Goal: Information Seeking & Learning: Learn about a topic

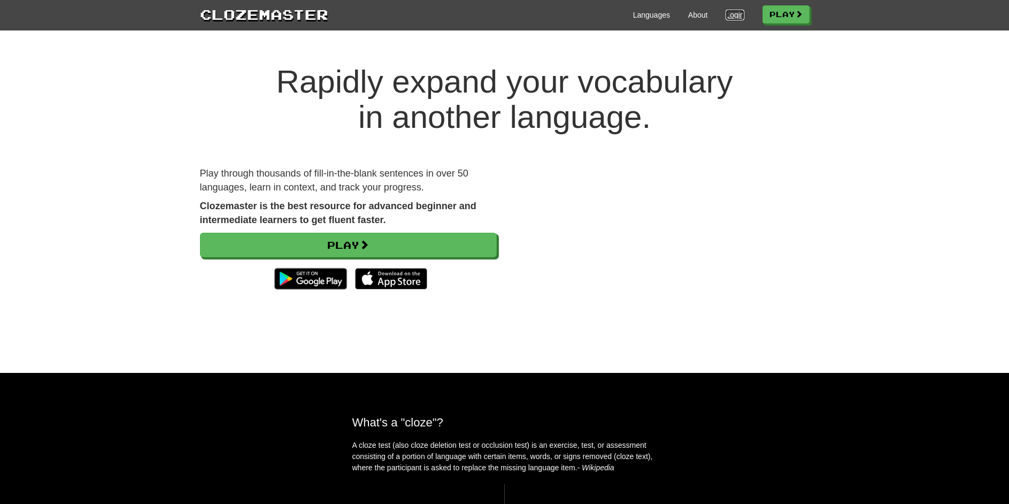
click at [732, 10] on link "Login" at bounding box center [735, 15] width 18 height 11
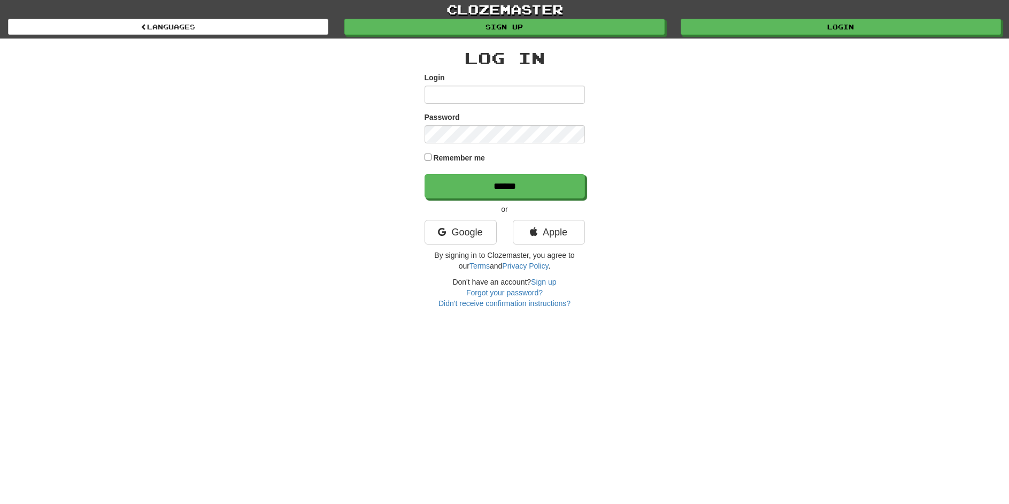
click at [430, 70] on div "Log In Login Password Remember me ****** or Google Apple By signing in to Cloze…" at bounding box center [505, 178] width 160 height 259
click at [443, 118] on label "Password" at bounding box center [442, 117] width 35 height 11
type input "**********"
click at [562, 214] on div "**********" at bounding box center [505, 178] width 160 height 259
click at [420, 159] on div "**********" at bounding box center [505, 174] width 626 height 270
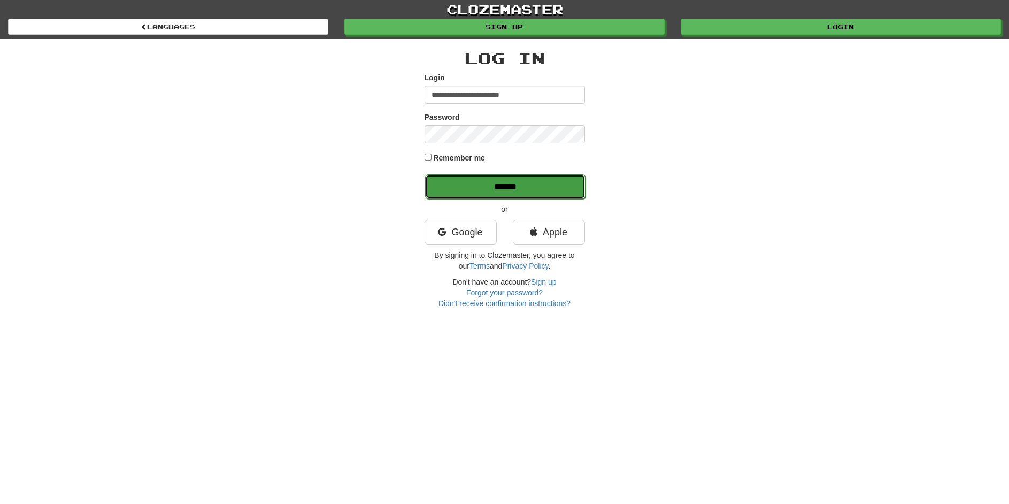
click at [451, 194] on input "******" at bounding box center [505, 186] width 160 height 25
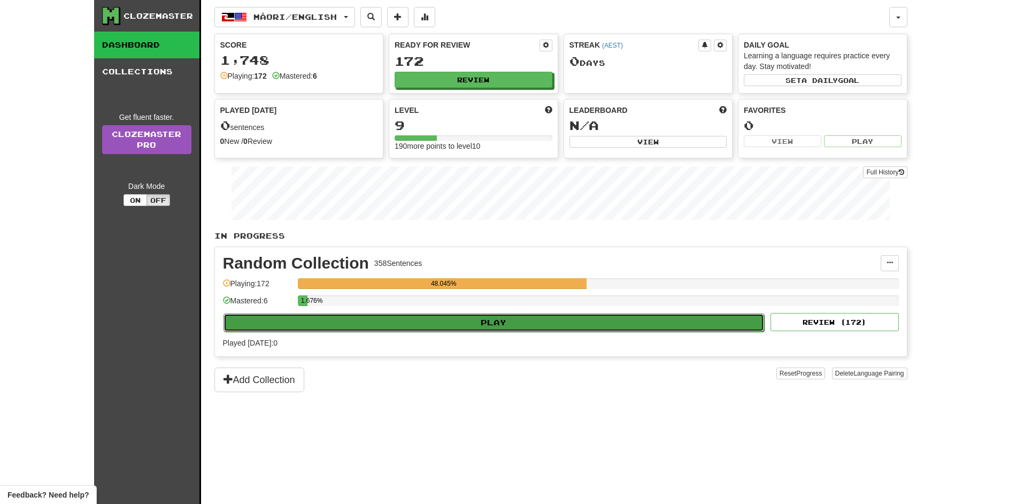
click at [479, 329] on button "Play" at bounding box center [494, 322] width 541 height 18
select select "**"
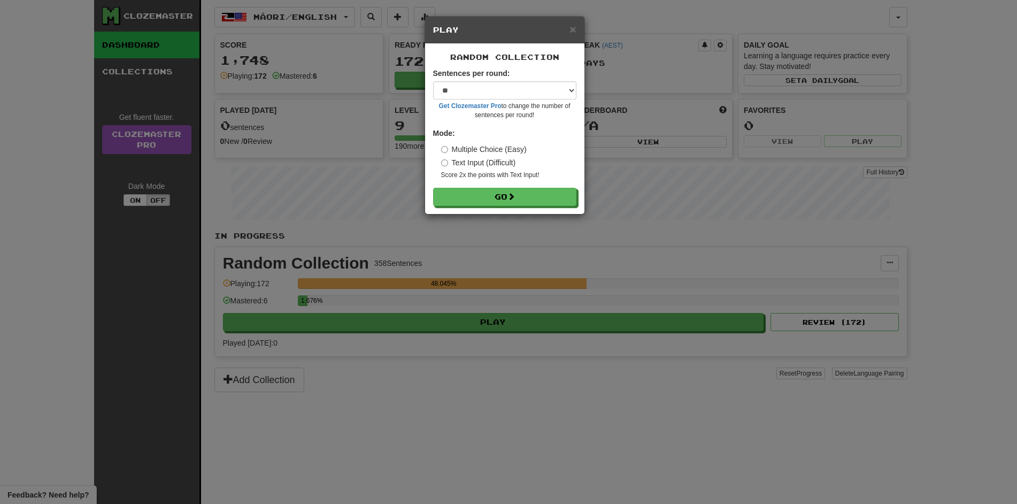
click at [566, 27] on h5 "Play" at bounding box center [504, 30] width 143 height 11
click at [570, 29] on span "×" at bounding box center [573, 29] width 6 height 12
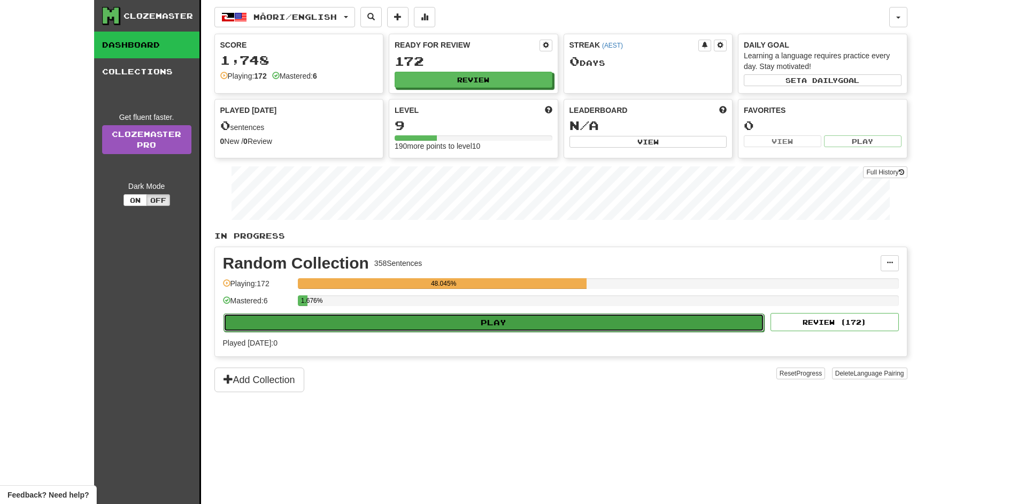
click at [402, 317] on button "Play" at bounding box center [494, 322] width 541 height 18
select select "**"
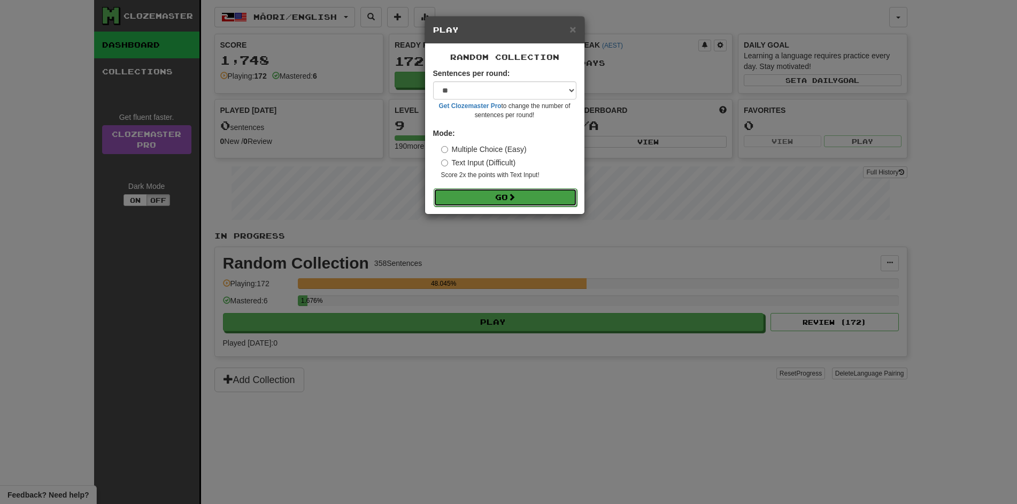
click at [514, 203] on button "Go" at bounding box center [505, 197] width 143 height 18
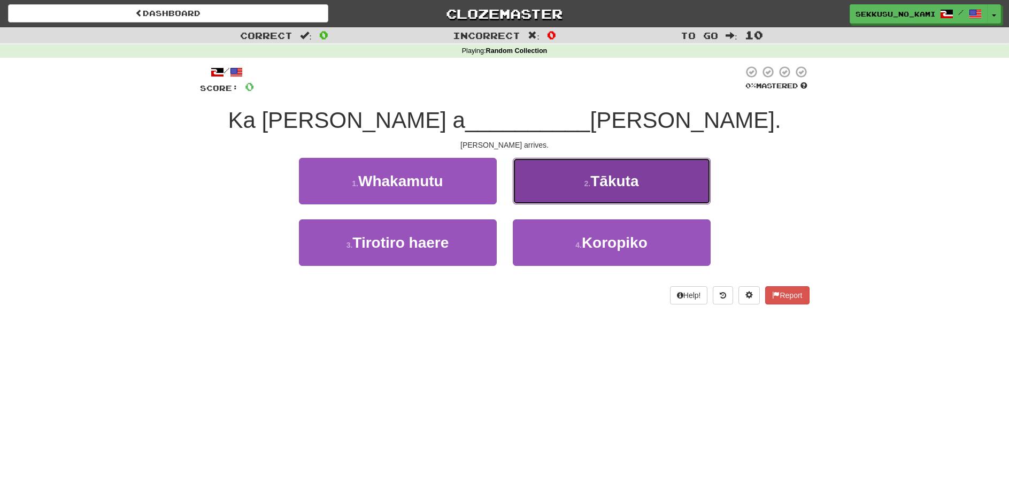
click at [600, 193] on button "2 . Tākuta" at bounding box center [612, 181] width 198 height 47
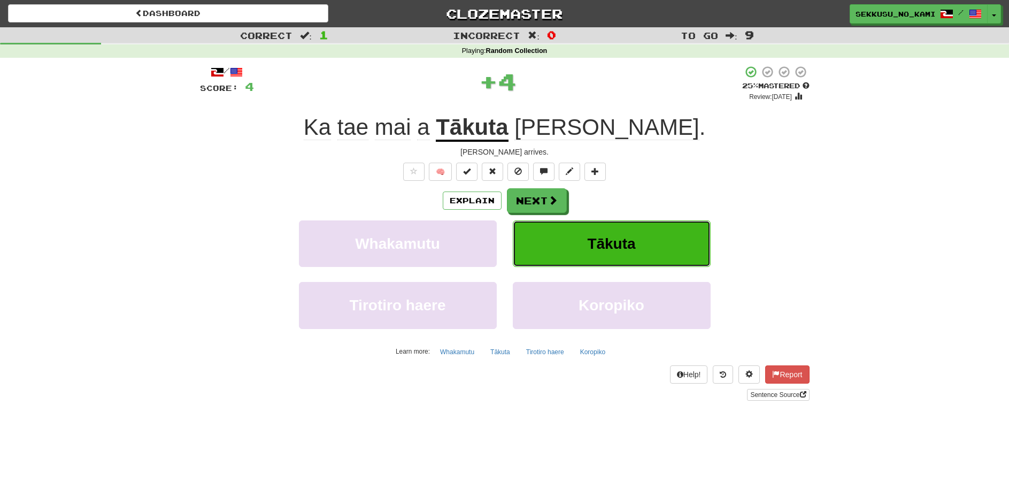
click at [644, 247] on button "Tākuta" at bounding box center [612, 243] width 198 height 47
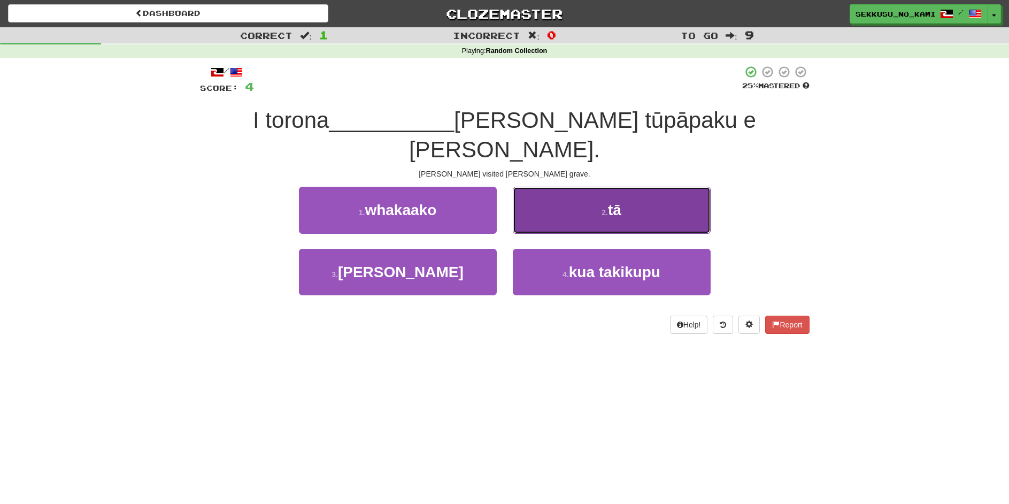
click at [562, 187] on button "2 . tā" at bounding box center [612, 210] width 198 height 47
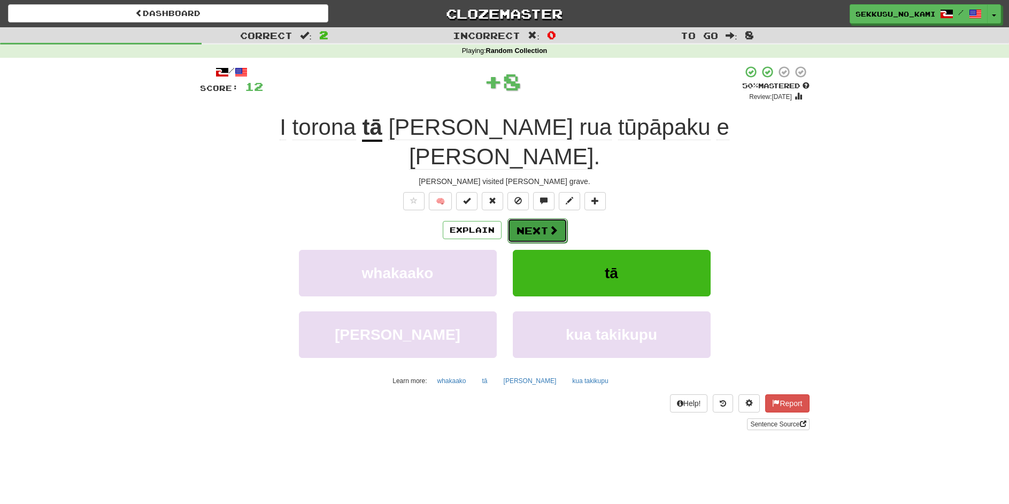
click at [537, 218] on button "Next" at bounding box center [538, 230] width 60 height 25
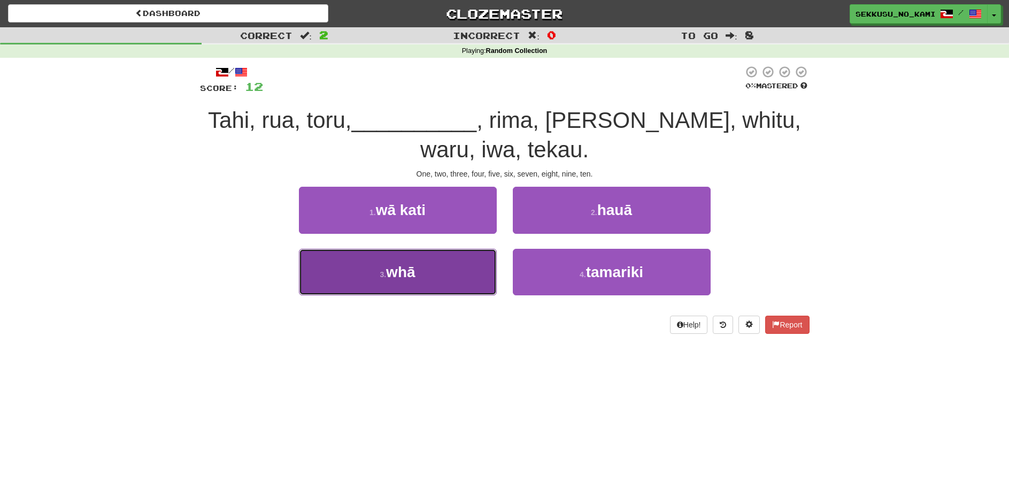
click at [439, 270] on button "3 . whā" at bounding box center [398, 272] width 198 height 47
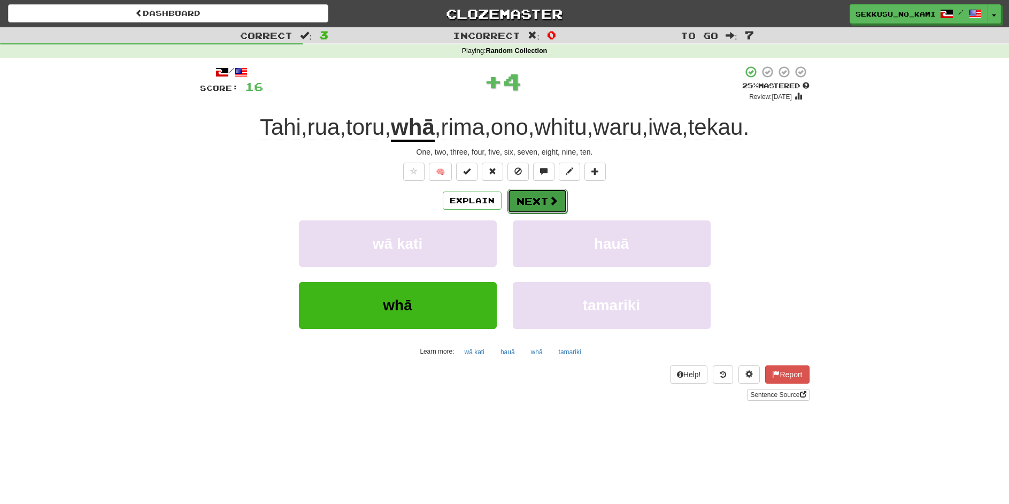
click at [538, 196] on button "Next" at bounding box center [538, 201] width 60 height 25
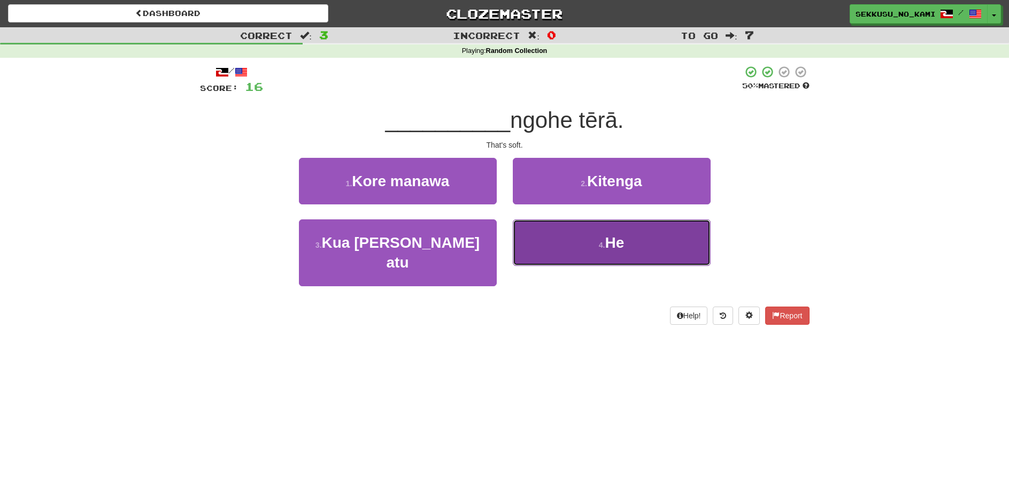
click at [620, 255] on button "4 . He" at bounding box center [612, 242] width 198 height 47
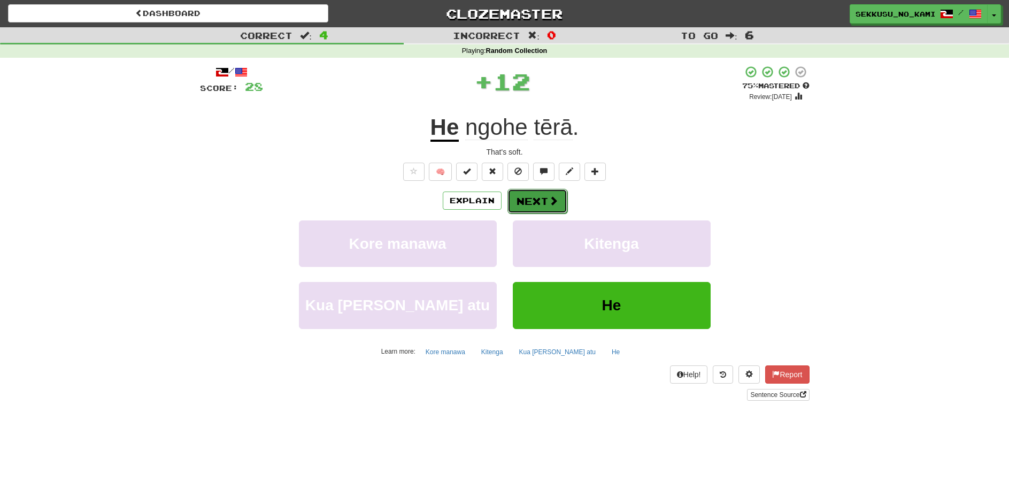
click at [558, 202] on button "Next" at bounding box center [538, 201] width 60 height 25
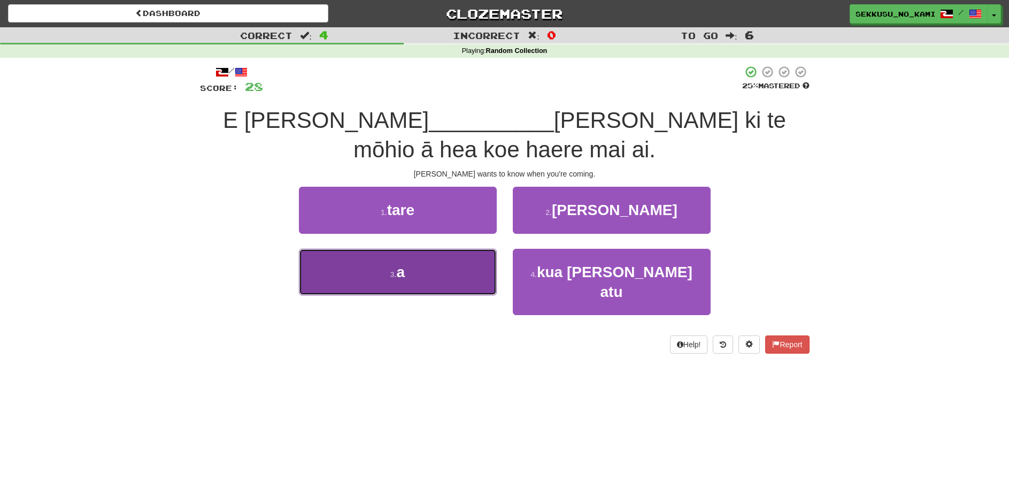
click at [419, 286] on button "3 . a" at bounding box center [398, 272] width 198 height 47
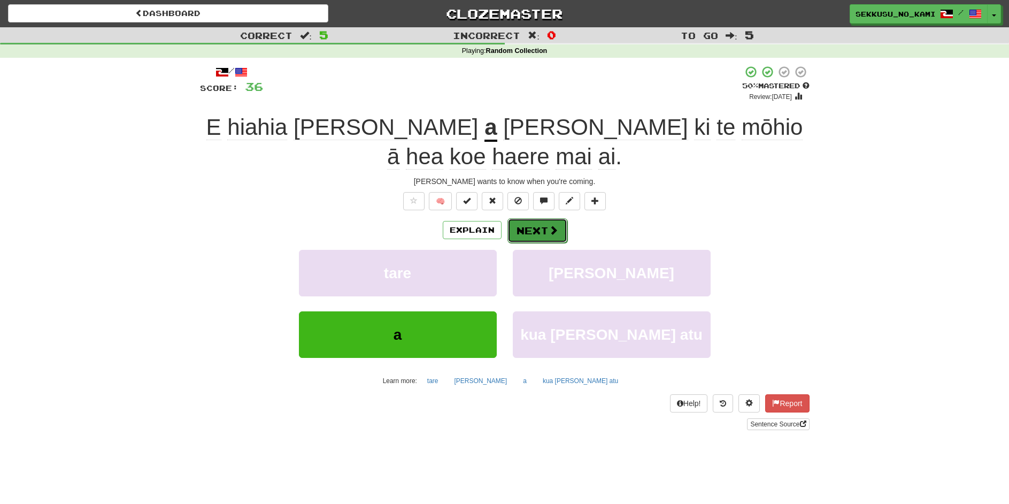
click at [545, 218] on button "Next" at bounding box center [538, 230] width 60 height 25
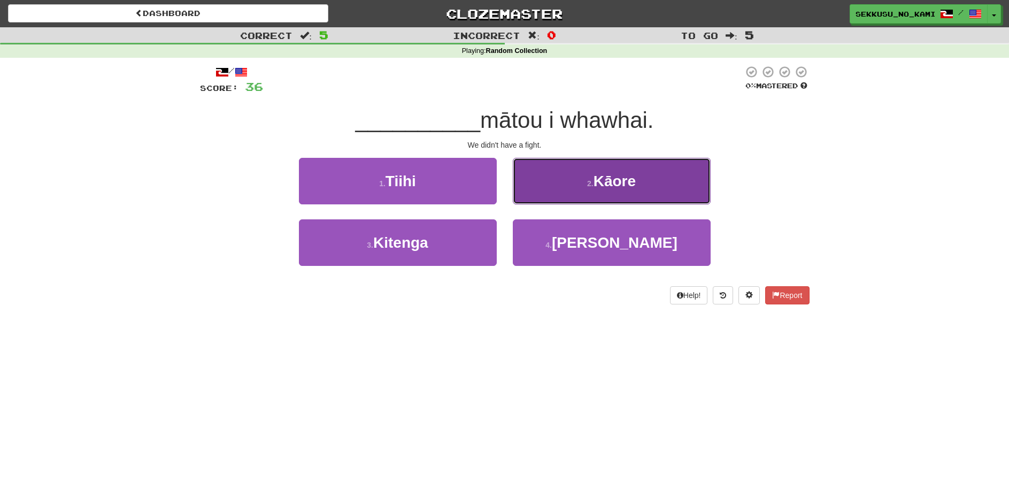
click at [542, 186] on button "2 . Kāore" at bounding box center [612, 181] width 198 height 47
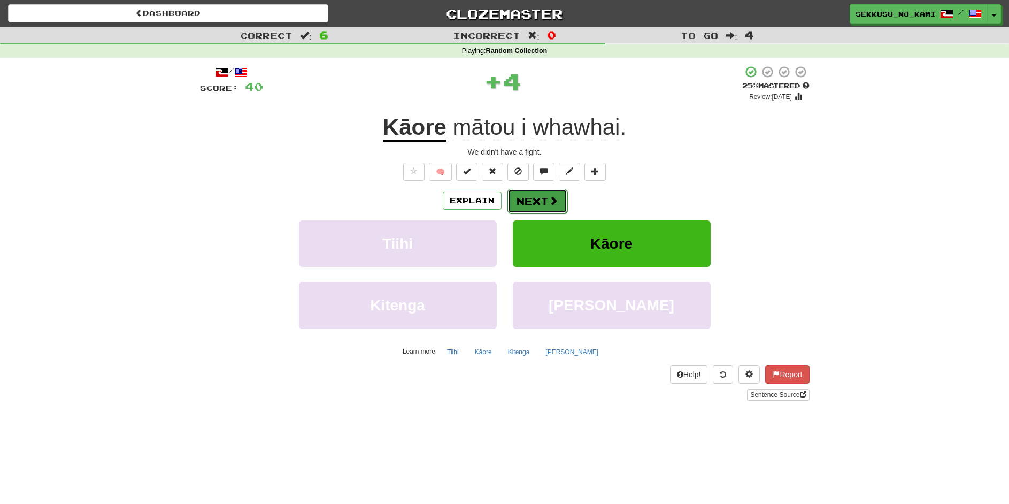
click at [542, 202] on button "Next" at bounding box center [538, 201] width 60 height 25
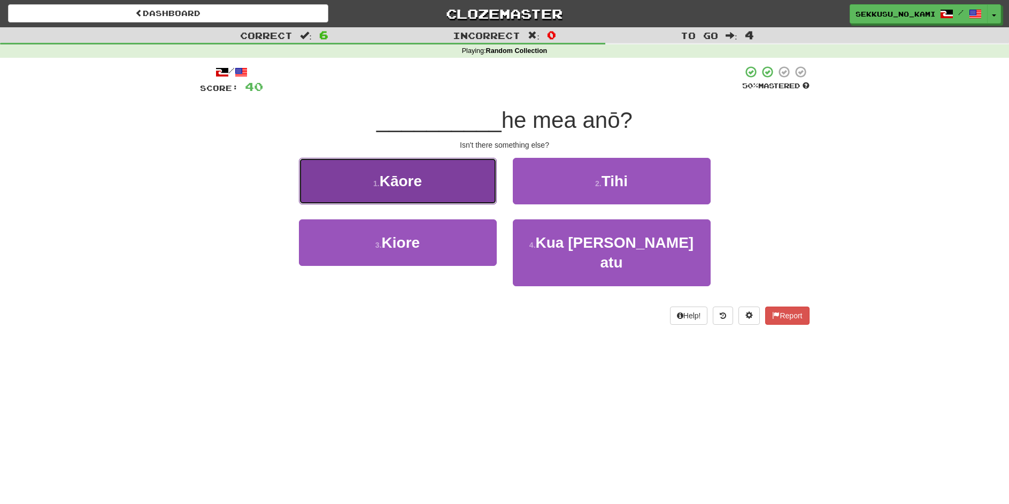
click at [478, 202] on button "1 . Kāore" at bounding box center [398, 181] width 198 height 47
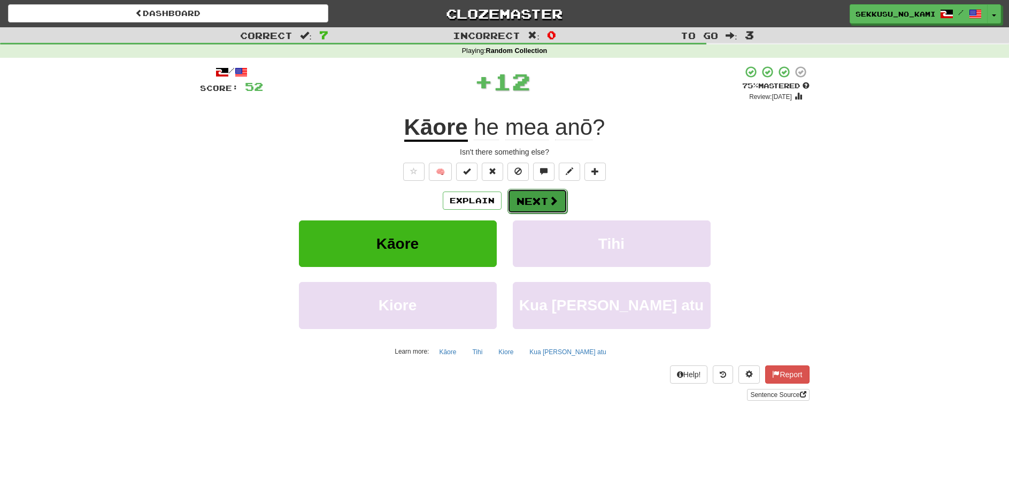
click at [532, 200] on button "Next" at bounding box center [538, 201] width 60 height 25
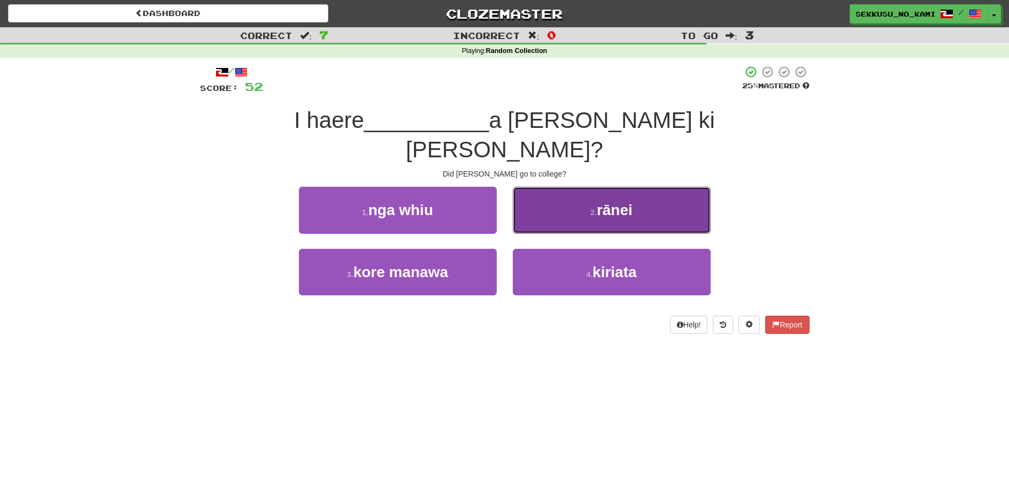
click at [539, 187] on button "2 . rānei" at bounding box center [612, 210] width 198 height 47
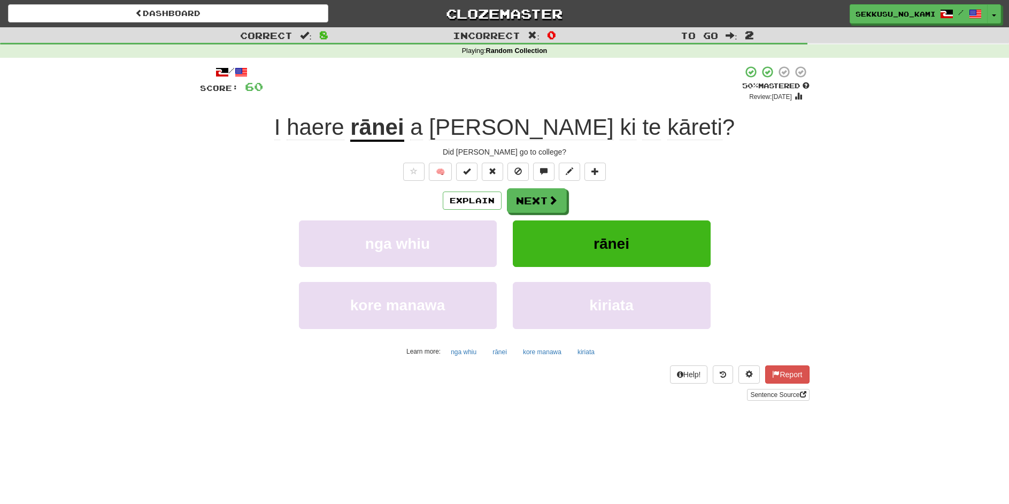
click at [404, 127] on u "rānei" at bounding box center [376, 127] width 53 height 27
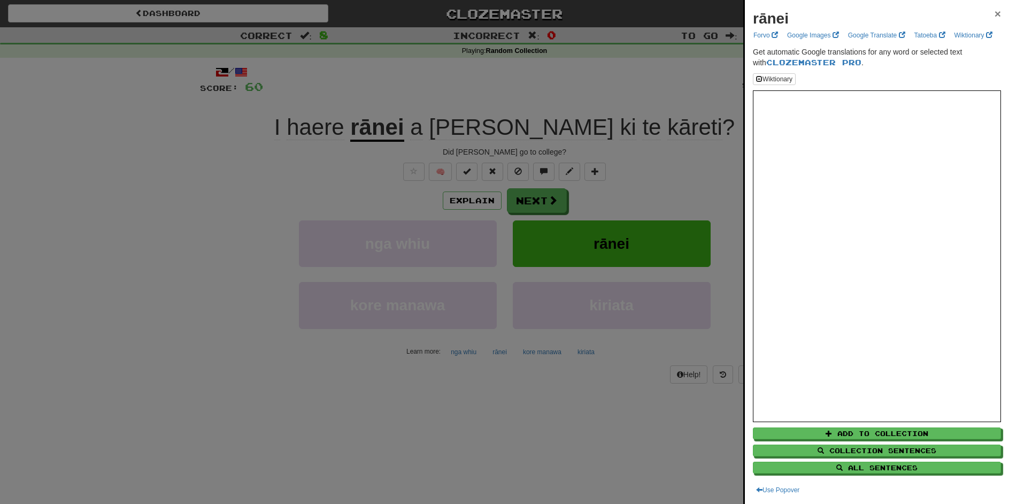
click at [995, 17] on span "×" at bounding box center [998, 13] width 6 height 12
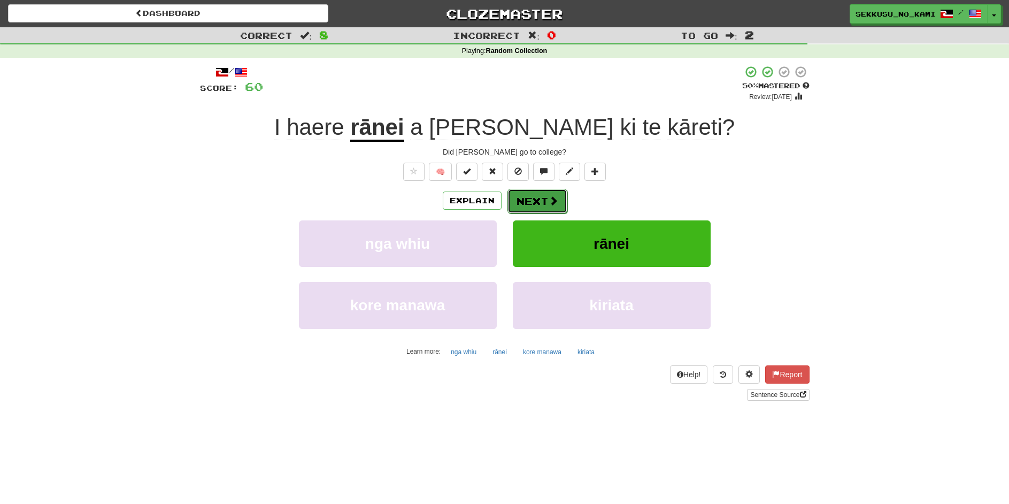
click at [564, 202] on button "Next" at bounding box center [538, 201] width 60 height 25
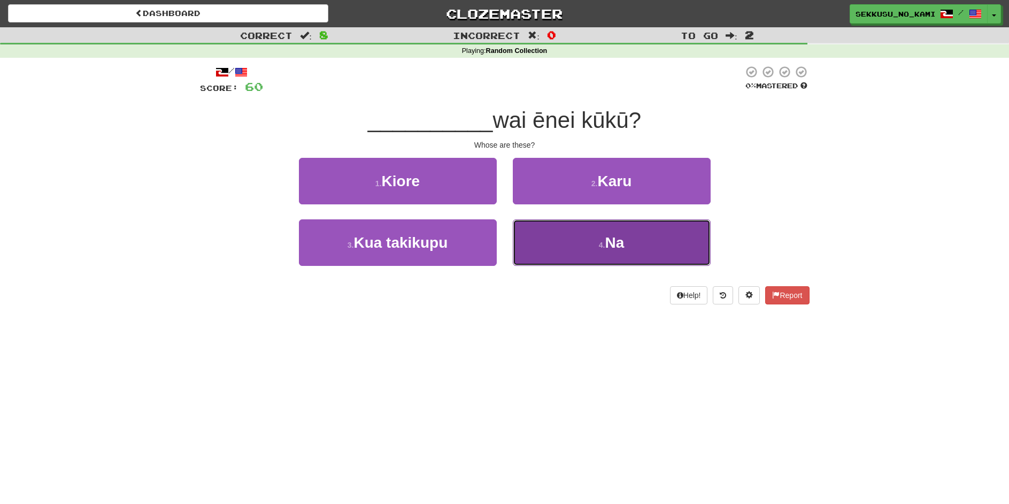
click at [581, 258] on button "4 . Na" at bounding box center [612, 242] width 198 height 47
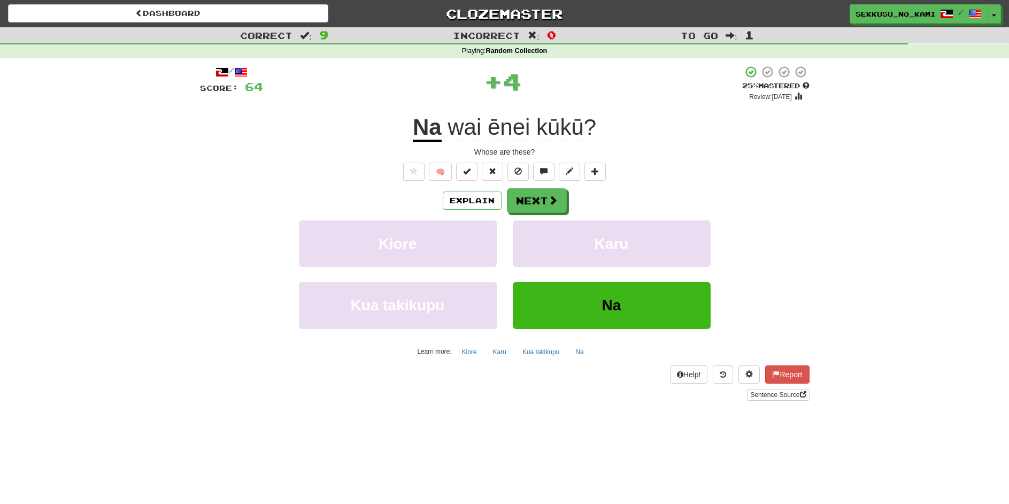
click at [558, 122] on span "kūkū" at bounding box center [561, 127] width 48 height 26
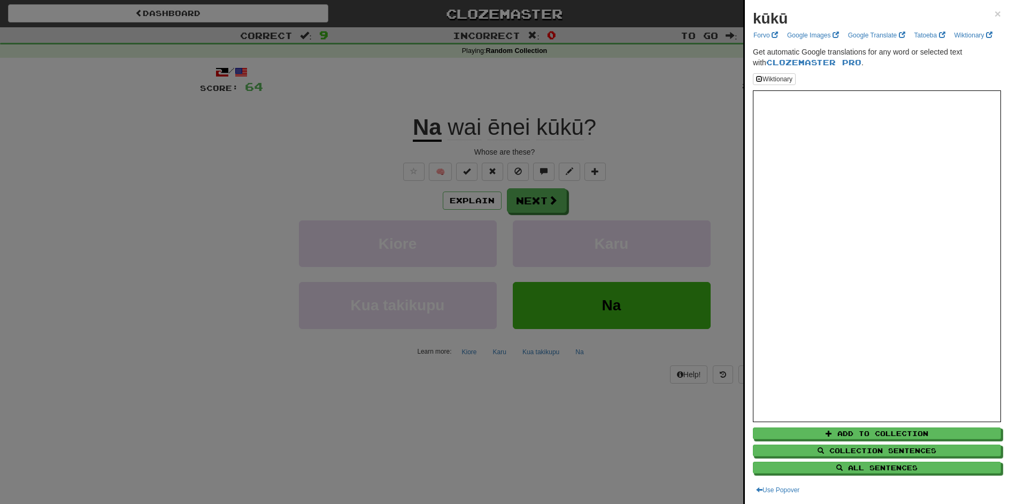
click at [685, 155] on div at bounding box center [504, 252] width 1009 height 504
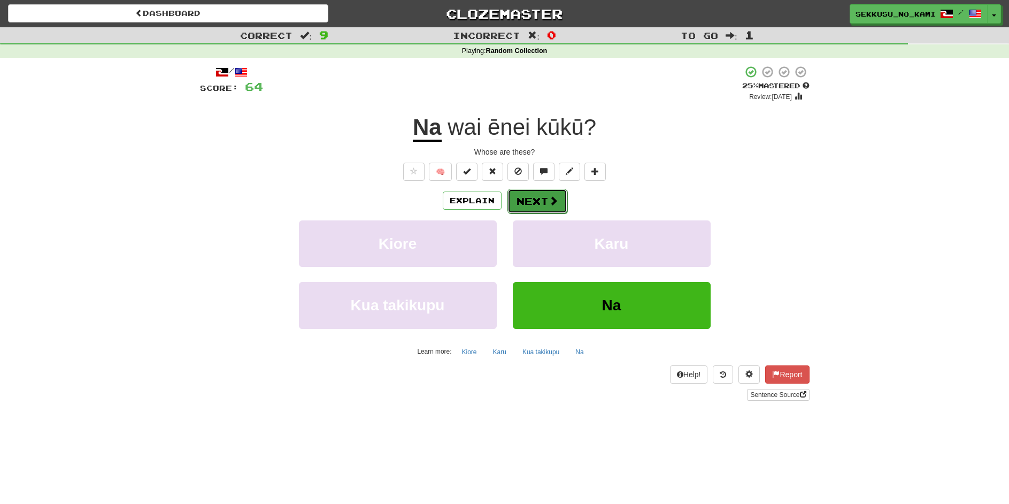
click at [541, 203] on button "Next" at bounding box center [538, 201] width 60 height 25
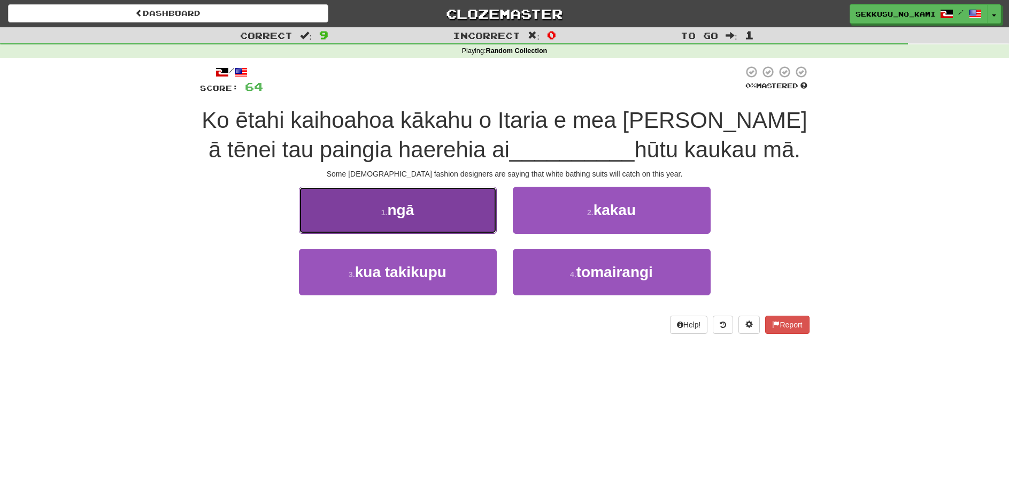
click at [484, 213] on button "1 . ngā" at bounding box center [398, 210] width 198 height 47
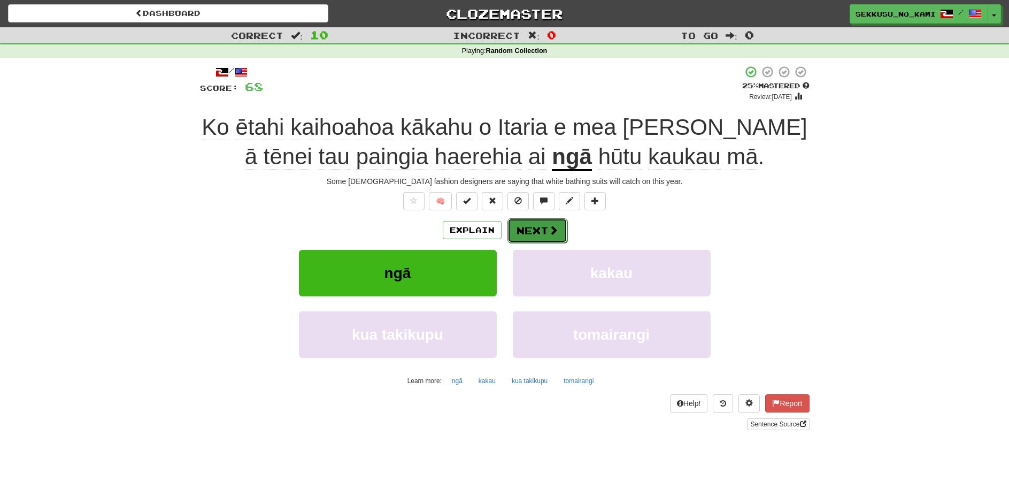
click at [538, 229] on button "Next" at bounding box center [538, 230] width 60 height 25
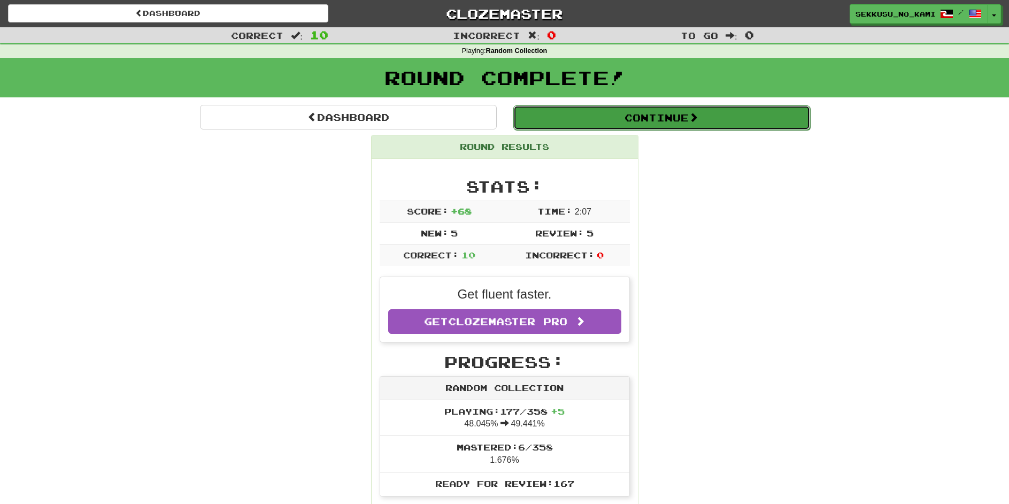
click at [718, 120] on button "Continue" at bounding box center [662, 117] width 297 height 25
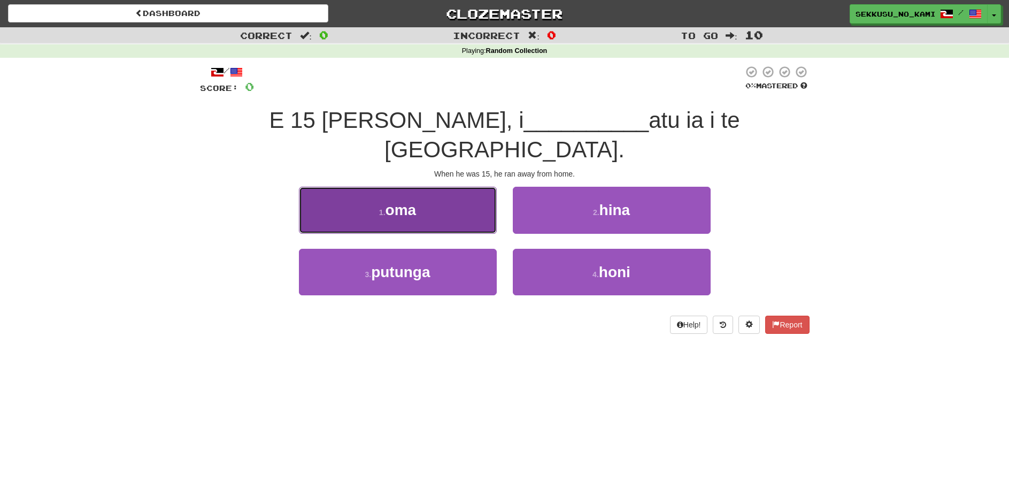
click at [468, 187] on button "1 . oma" at bounding box center [398, 210] width 198 height 47
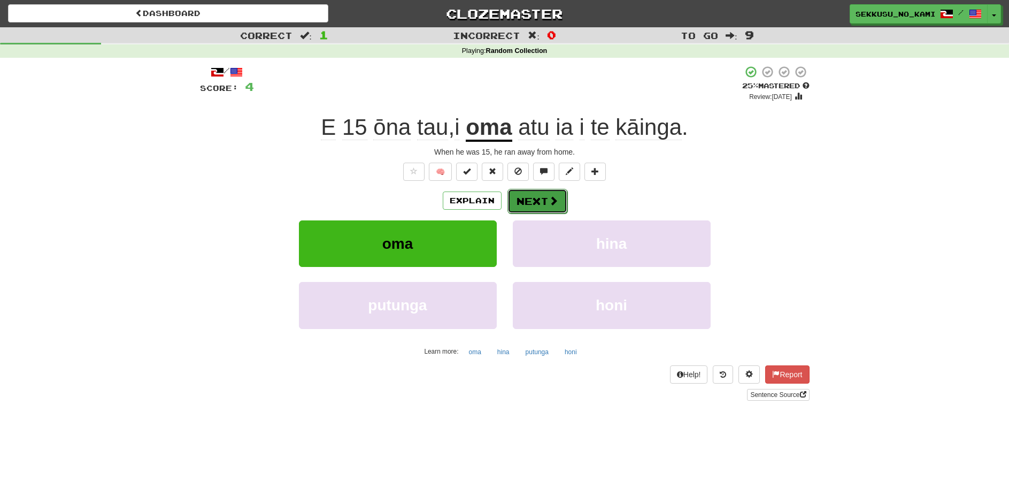
click at [532, 200] on button "Next" at bounding box center [538, 201] width 60 height 25
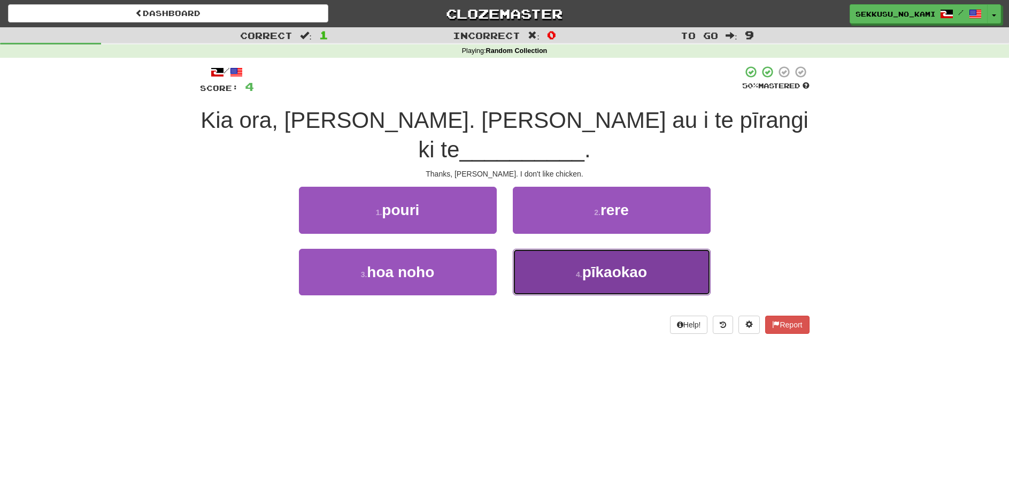
click at [553, 249] on button "4 . pīkaokao" at bounding box center [612, 272] width 198 height 47
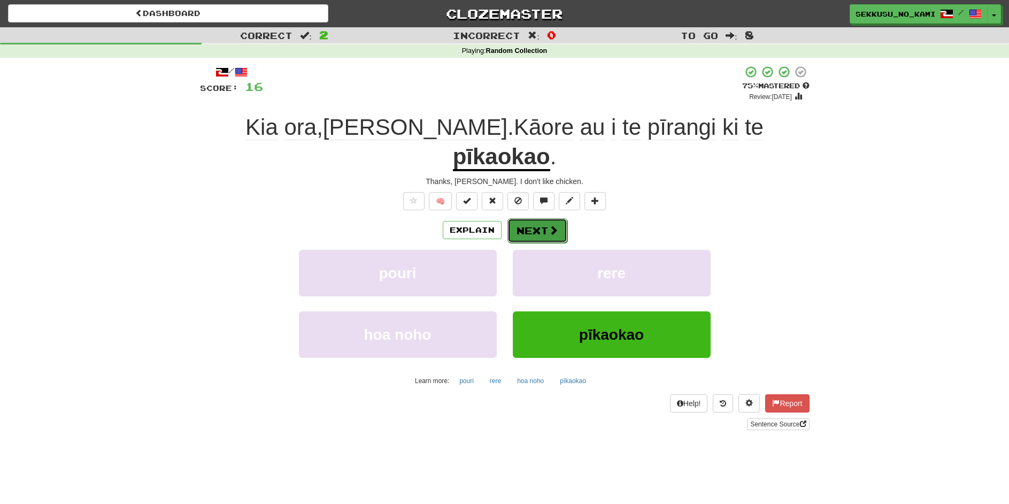
click at [541, 218] on button "Next" at bounding box center [538, 230] width 60 height 25
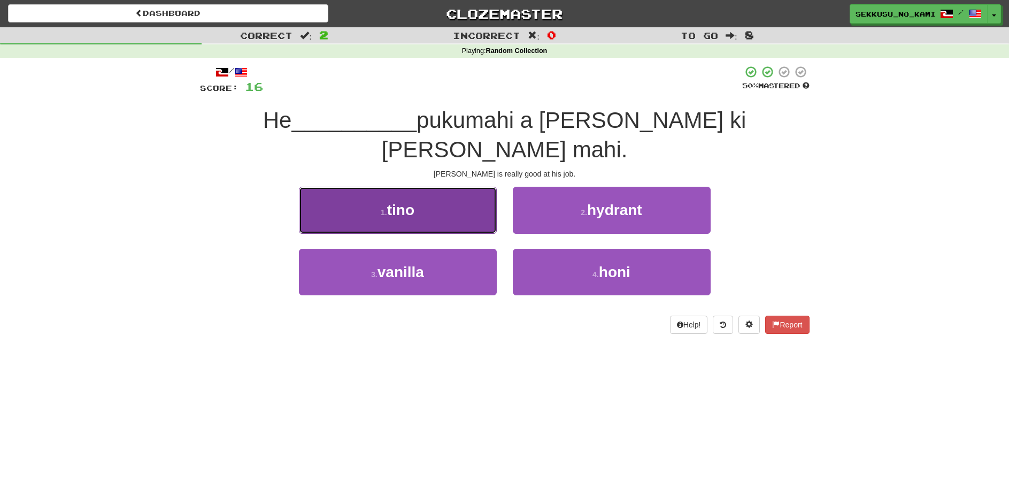
click at [472, 187] on button "1 . tino" at bounding box center [398, 210] width 198 height 47
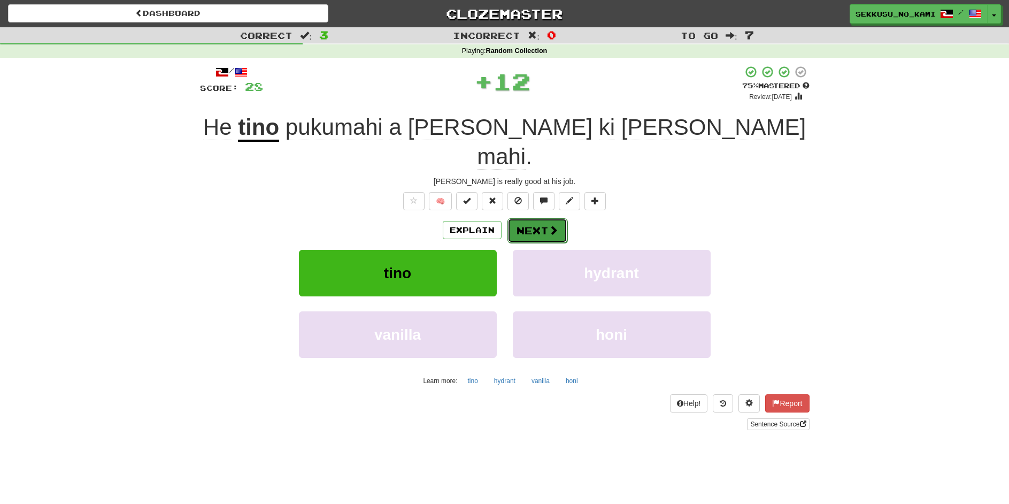
click at [532, 218] on button "Next" at bounding box center [538, 230] width 60 height 25
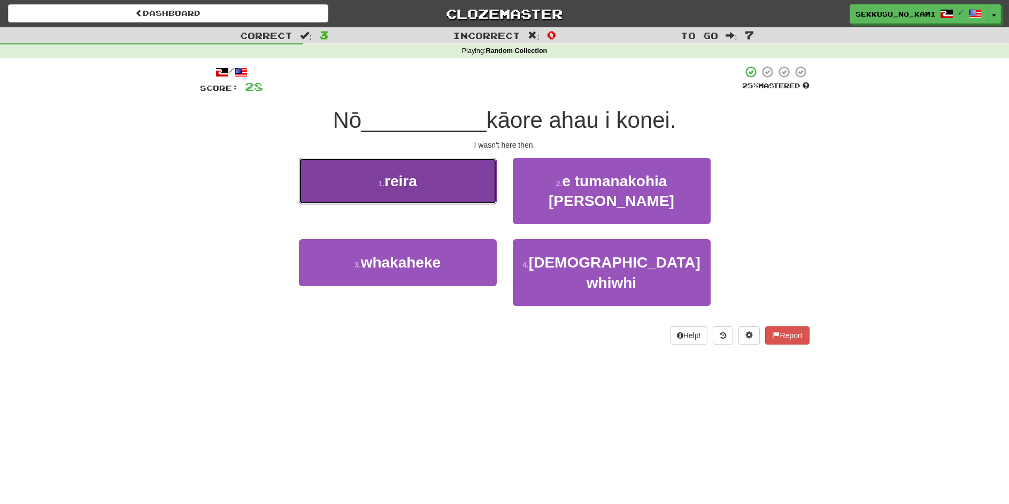
click at [419, 183] on button "1 . reira" at bounding box center [398, 181] width 198 height 47
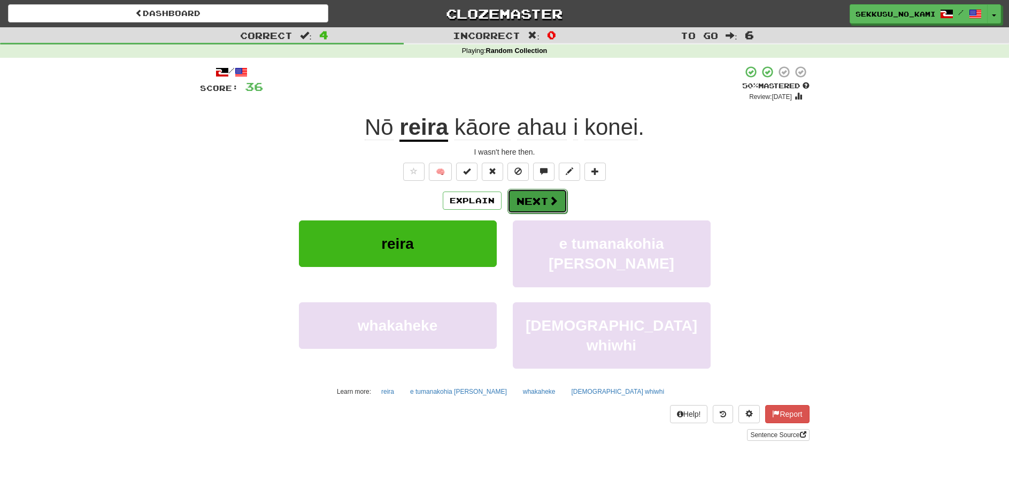
click at [544, 206] on button "Next" at bounding box center [538, 201] width 60 height 25
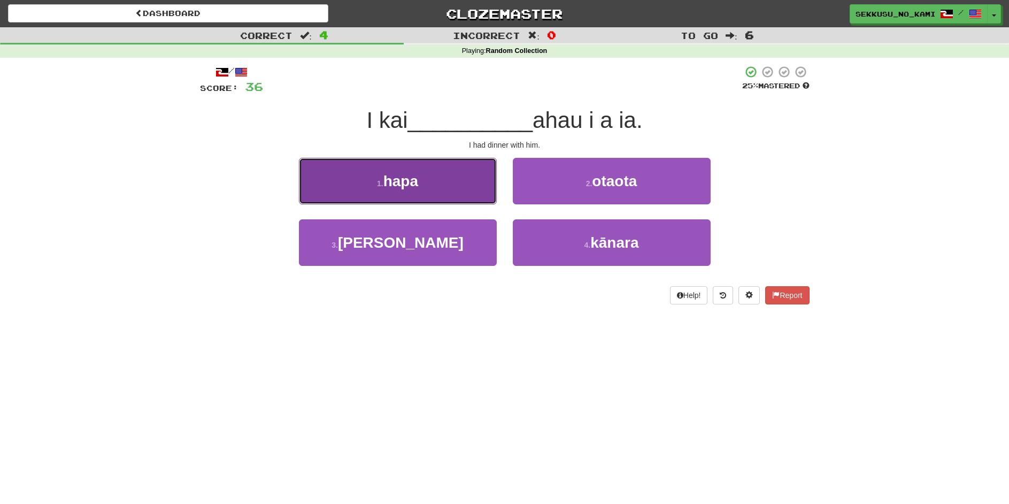
click at [448, 187] on button "1 . hapa" at bounding box center [398, 181] width 198 height 47
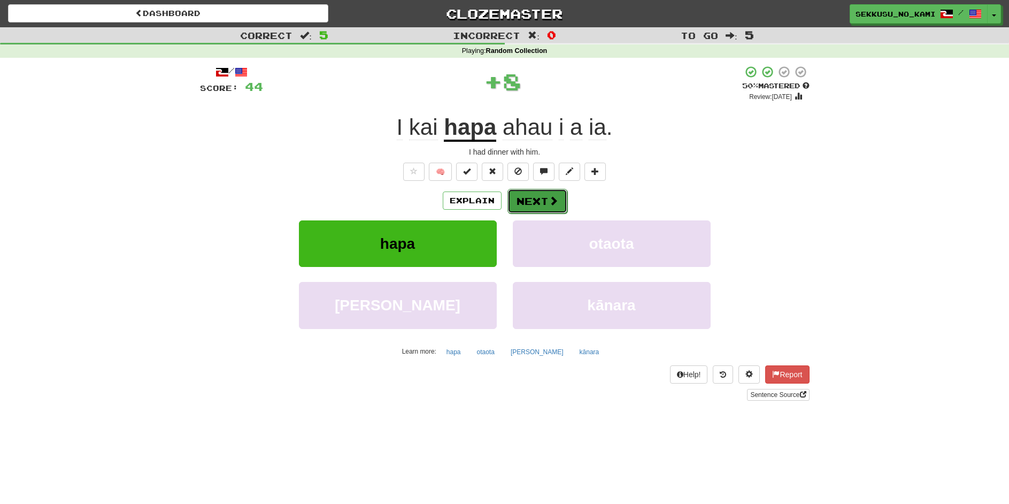
click at [557, 194] on button "Next" at bounding box center [538, 201] width 60 height 25
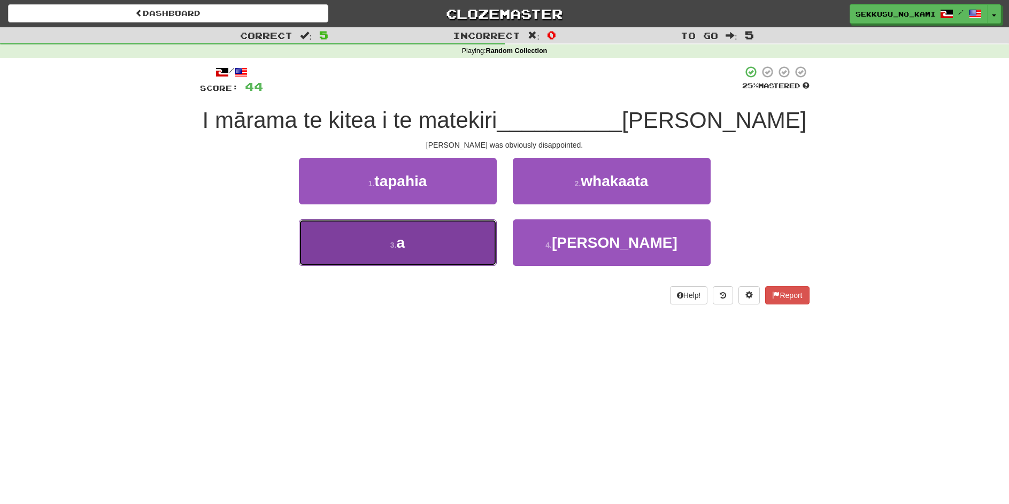
click at [460, 238] on button "3 . a" at bounding box center [398, 242] width 198 height 47
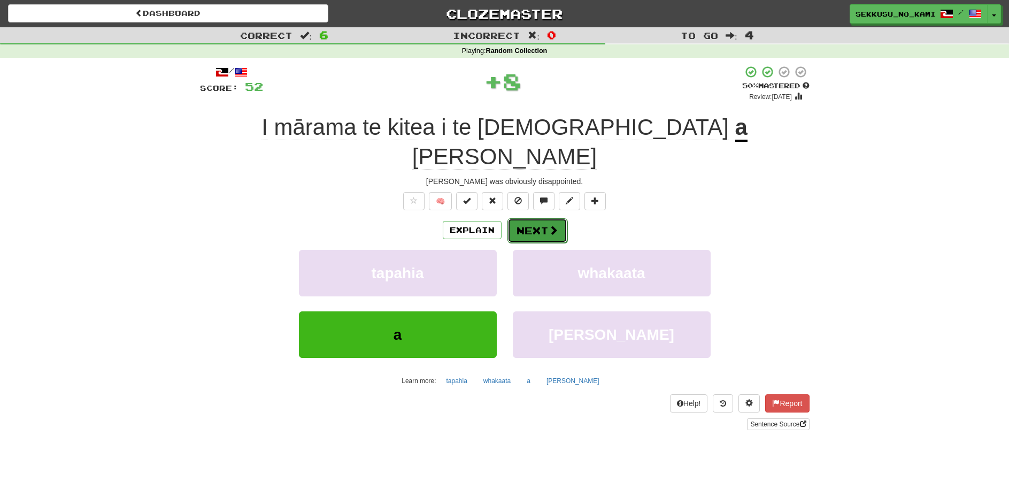
click at [547, 218] on button "Next" at bounding box center [538, 230] width 60 height 25
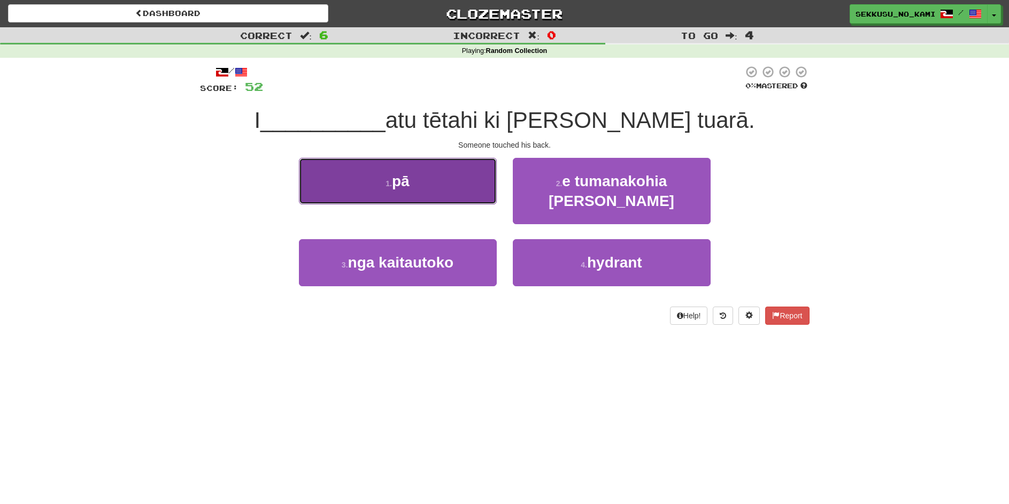
click at [408, 191] on button "1 . pā" at bounding box center [398, 181] width 198 height 47
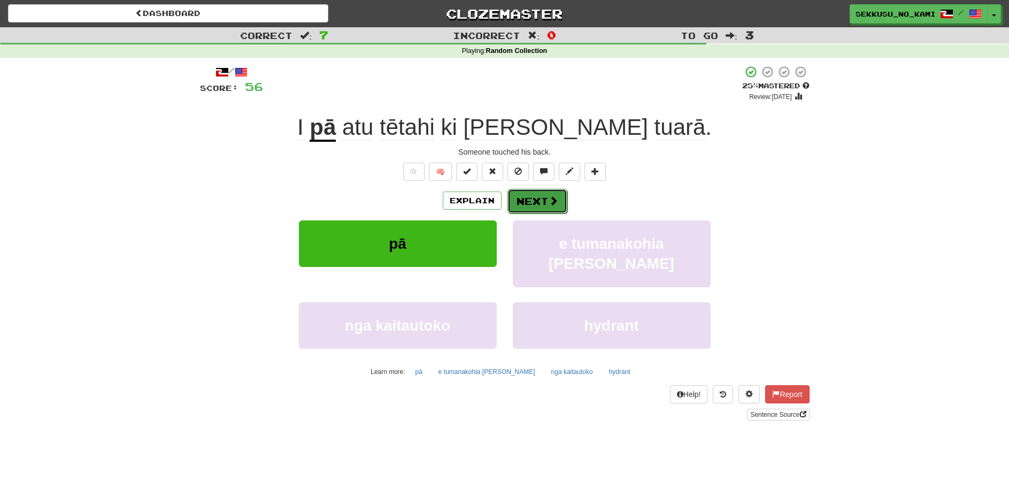
click at [556, 196] on span at bounding box center [554, 201] width 10 height 10
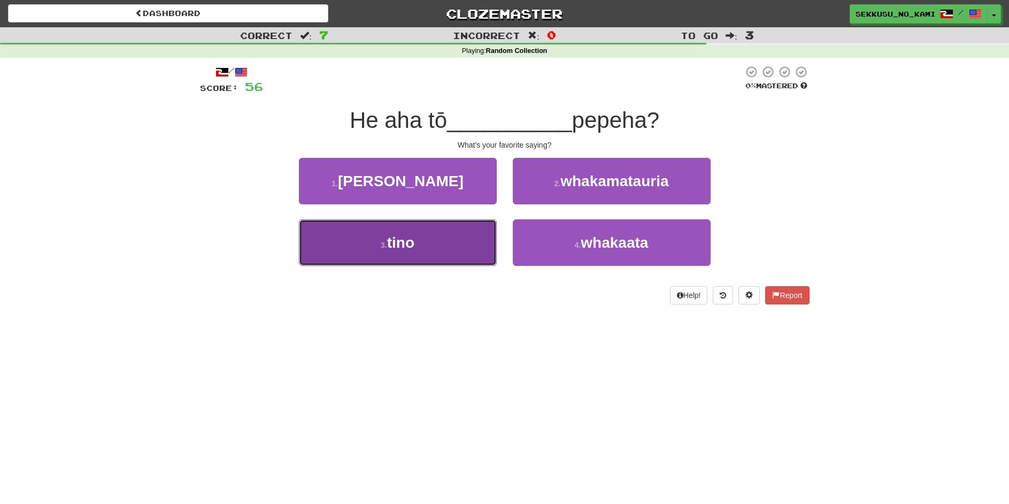
click at [439, 244] on button "3 . tino" at bounding box center [398, 242] width 198 height 47
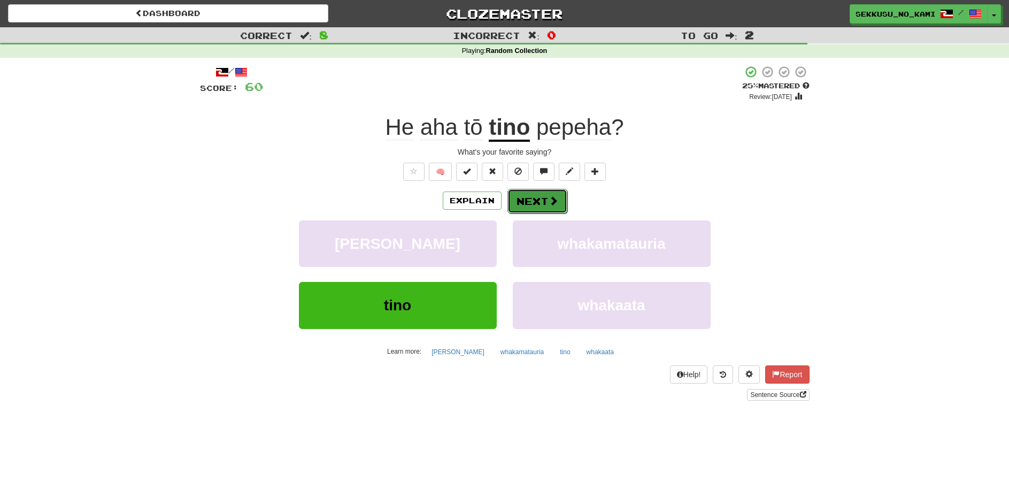
click at [533, 208] on button "Next" at bounding box center [538, 201] width 60 height 25
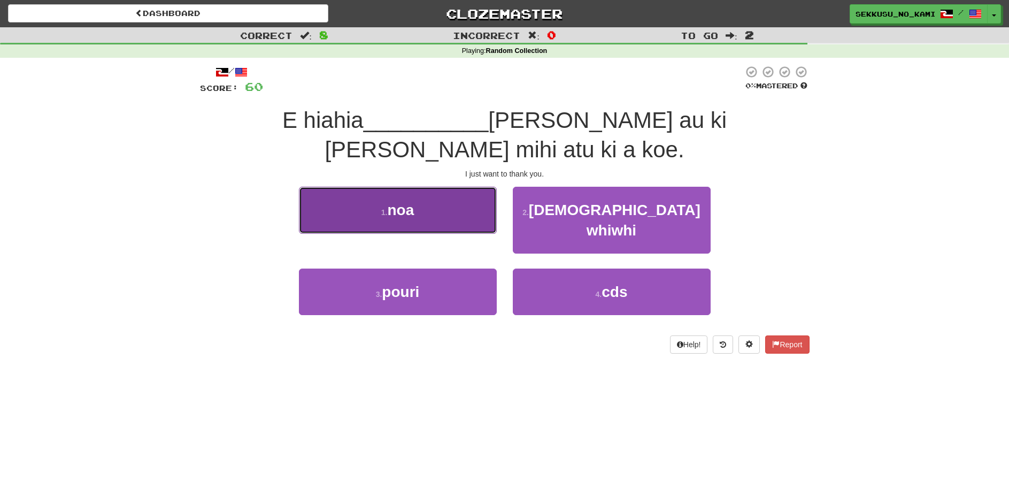
click at [423, 187] on button "1 . noa" at bounding box center [398, 210] width 198 height 47
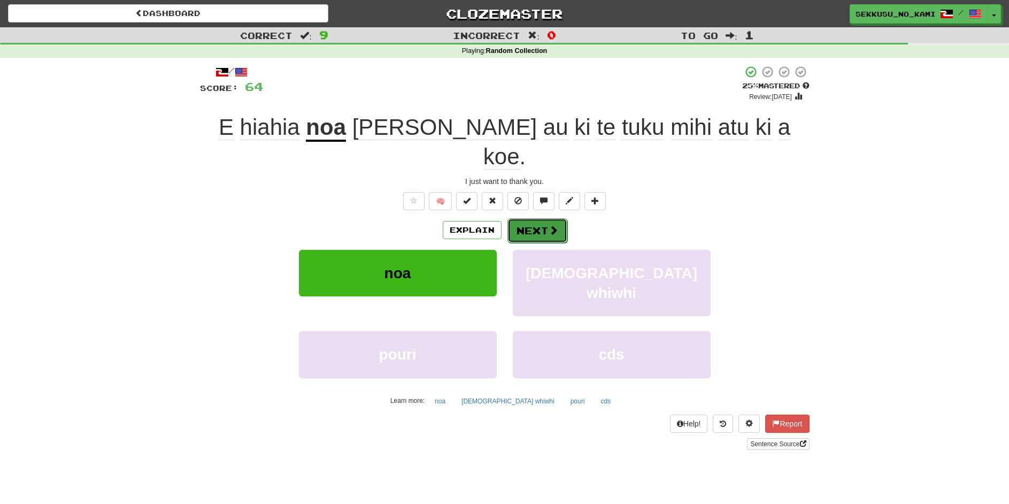
click at [546, 218] on button "Next" at bounding box center [538, 230] width 60 height 25
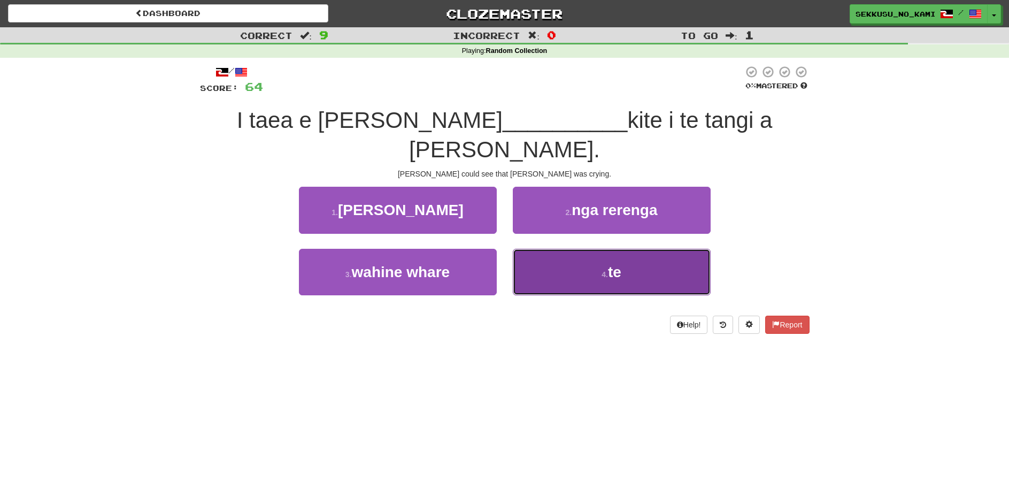
click at [551, 250] on button "4 . te" at bounding box center [612, 272] width 198 height 47
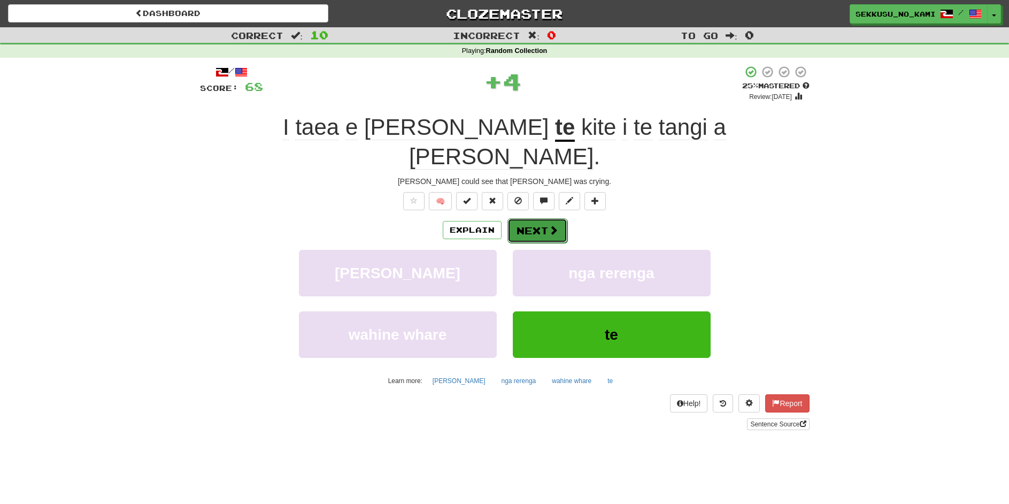
click at [529, 218] on button "Next" at bounding box center [538, 230] width 60 height 25
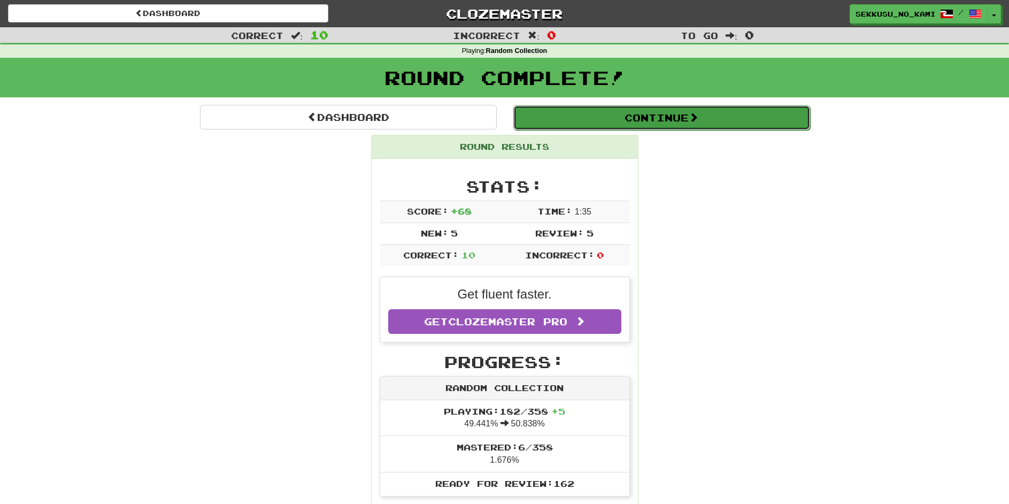
click at [658, 114] on button "Continue" at bounding box center [662, 117] width 297 height 25
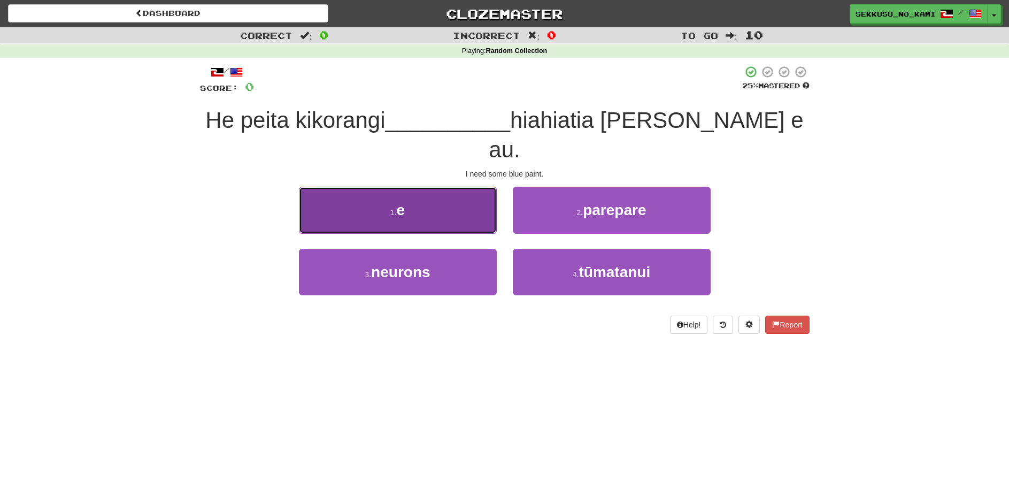
click at [389, 187] on button "1 . e" at bounding box center [398, 210] width 198 height 47
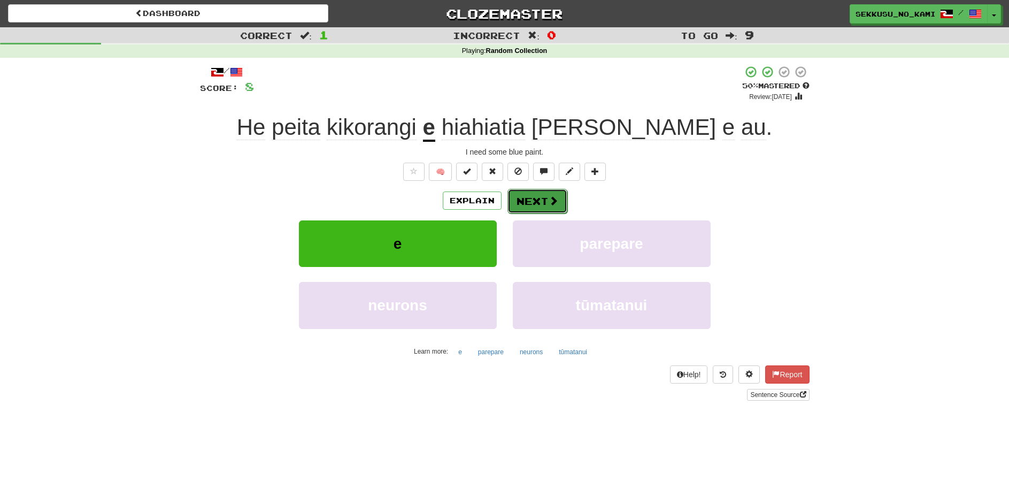
click at [523, 202] on button "Next" at bounding box center [538, 201] width 60 height 25
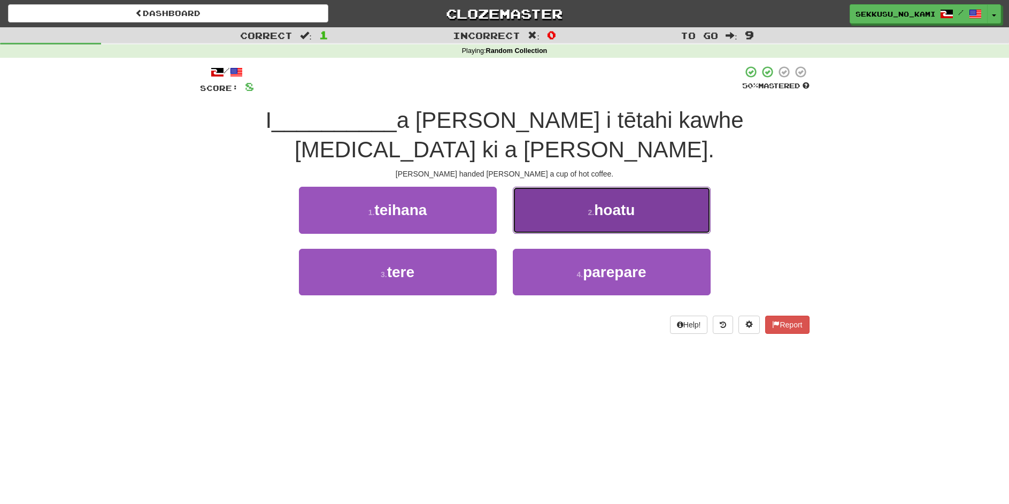
click at [592, 187] on button "2 . hoatu" at bounding box center [612, 210] width 198 height 47
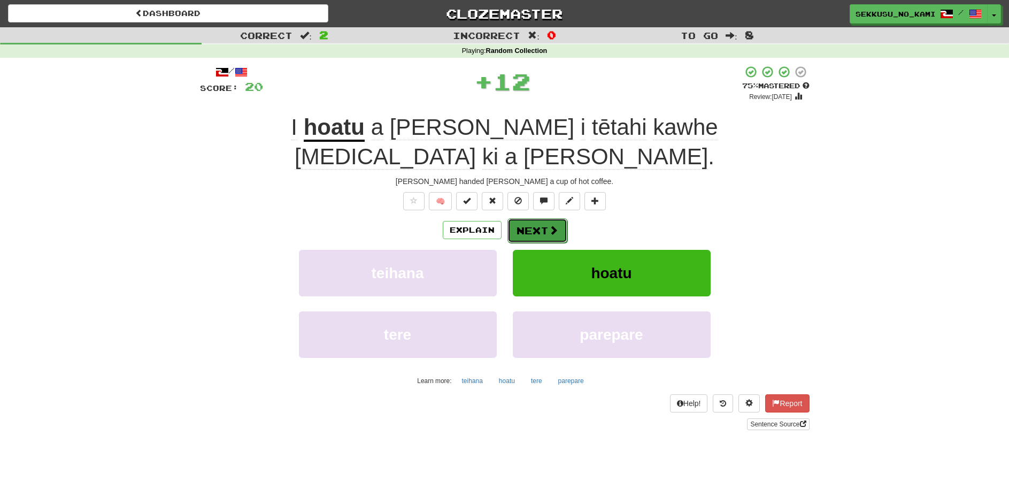
click at [541, 218] on button "Next" at bounding box center [538, 230] width 60 height 25
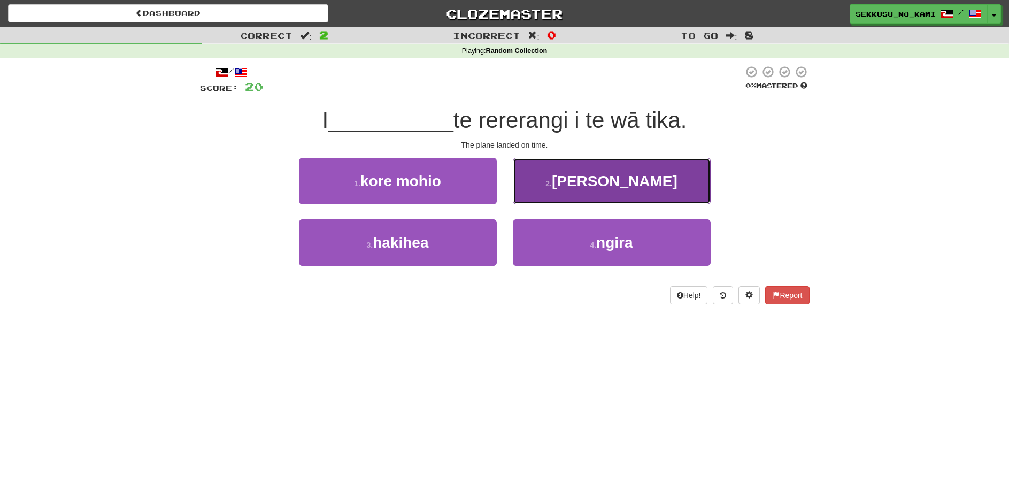
click at [649, 180] on button "2 . tatū" at bounding box center [612, 181] width 198 height 47
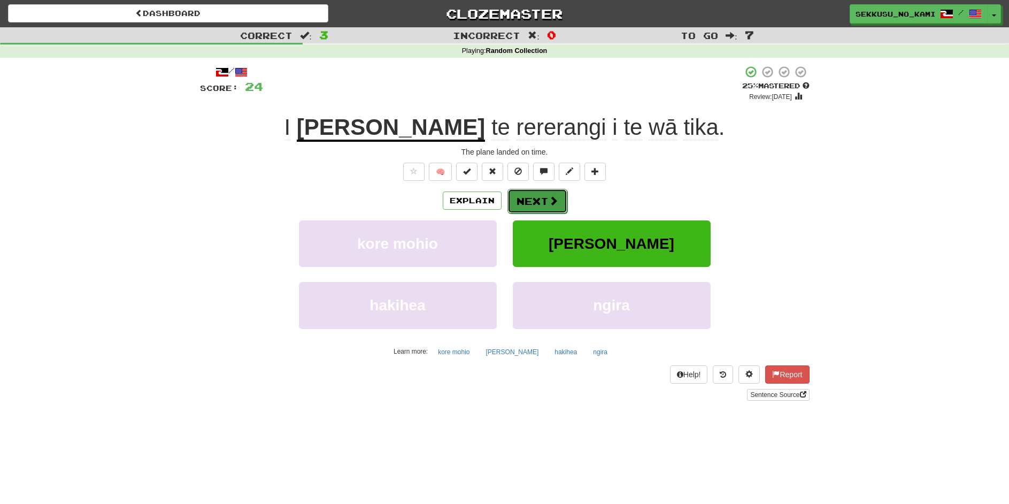
click at [540, 202] on button "Next" at bounding box center [538, 201] width 60 height 25
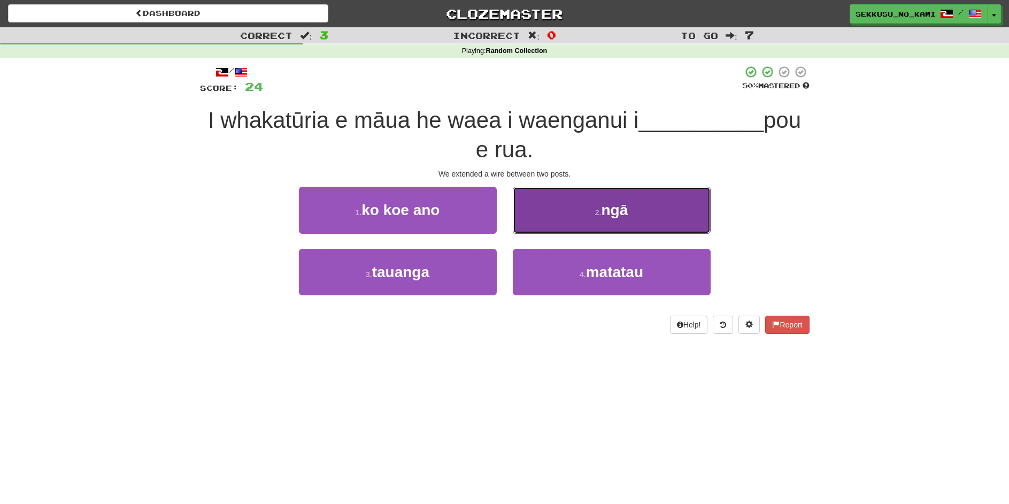
click at [613, 203] on span "ngā" at bounding box center [614, 210] width 27 height 17
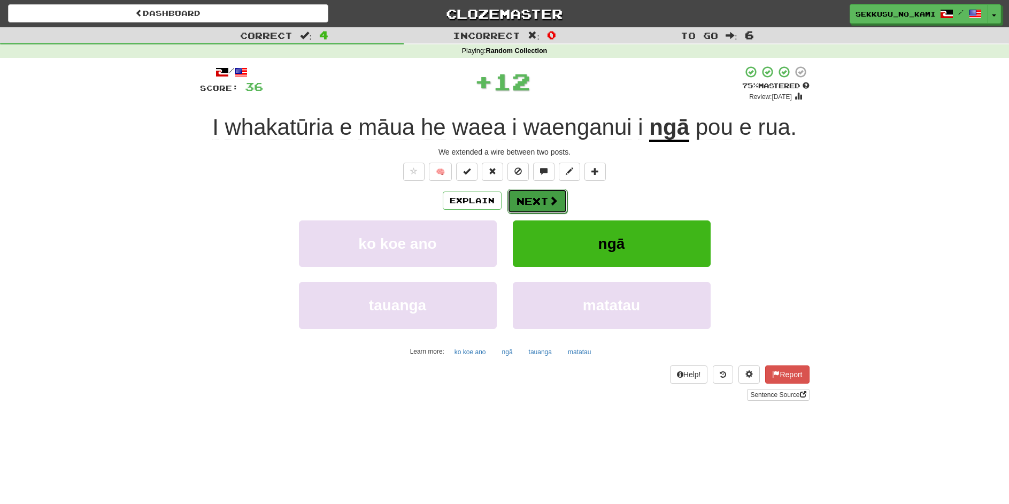
click at [565, 197] on button "Next" at bounding box center [538, 201] width 60 height 25
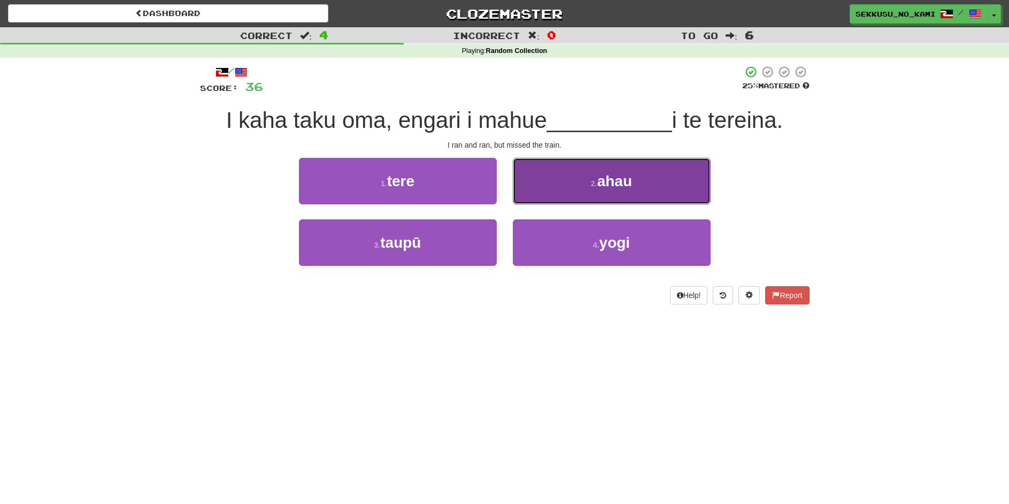
click at [530, 193] on button "2 . ahau" at bounding box center [612, 181] width 198 height 47
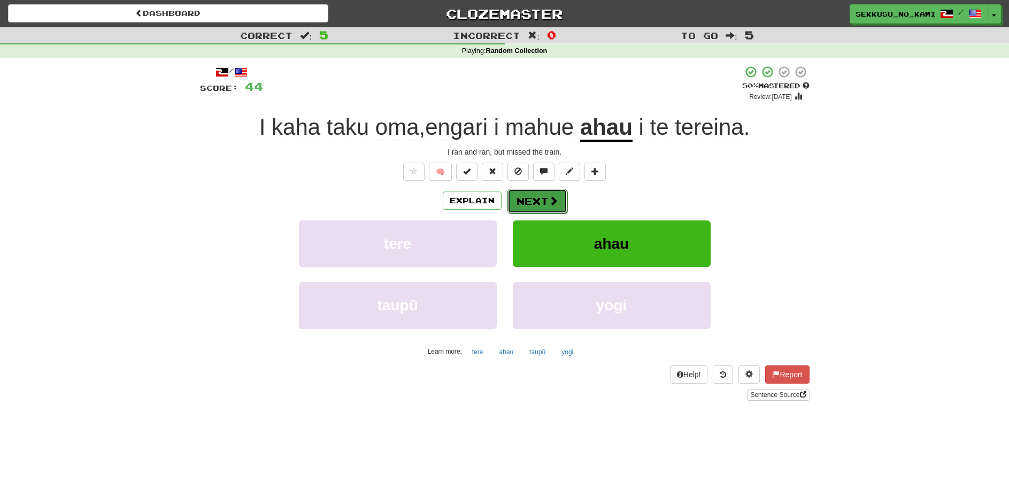
click at [543, 198] on button "Next" at bounding box center [538, 201] width 60 height 25
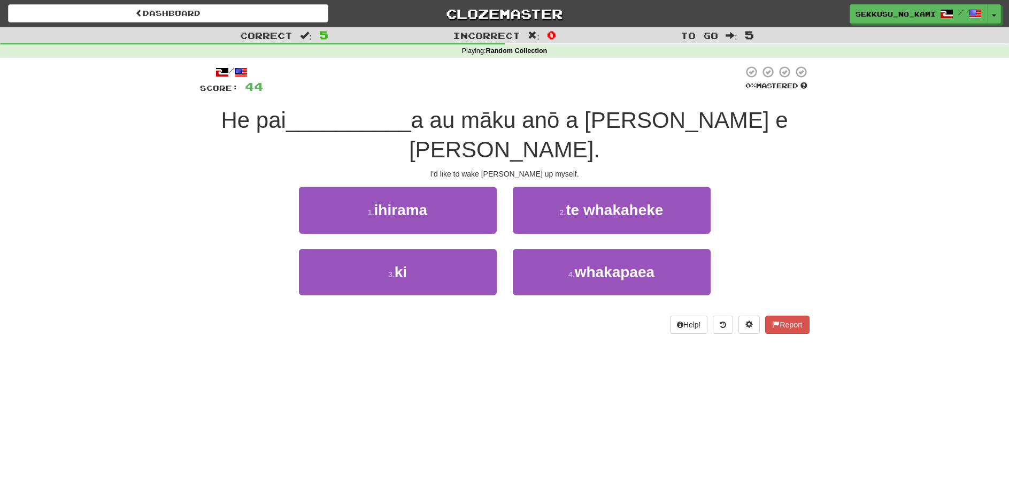
click at [834, 144] on div "Correct : 5 Incorrect : 0 To go : 5 Playing : Random Collection / Score: 44 0 %…" at bounding box center [504, 187] width 1009 height 321
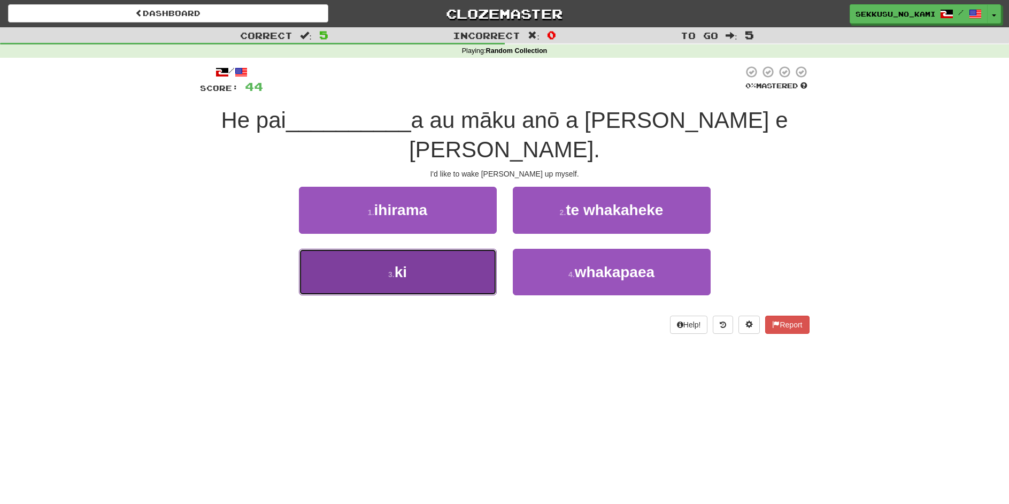
click at [418, 249] on button "3 . ki" at bounding box center [398, 272] width 198 height 47
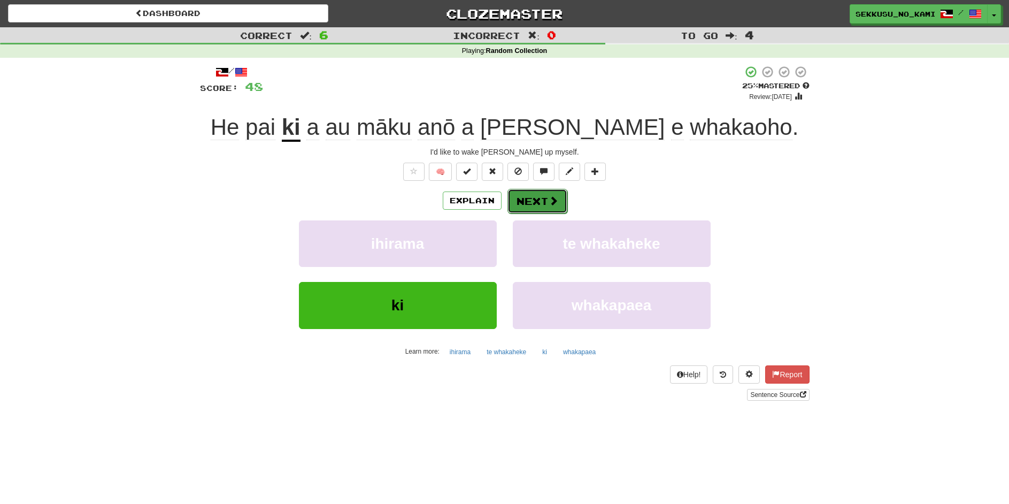
click at [549, 196] on span at bounding box center [554, 201] width 10 height 10
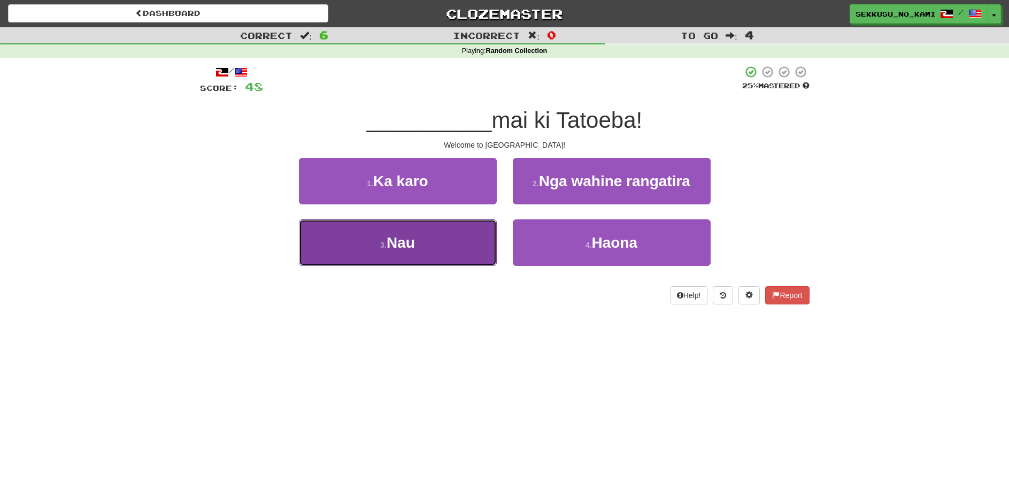
click at [300, 254] on button "3 . Nau" at bounding box center [398, 242] width 198 height 47
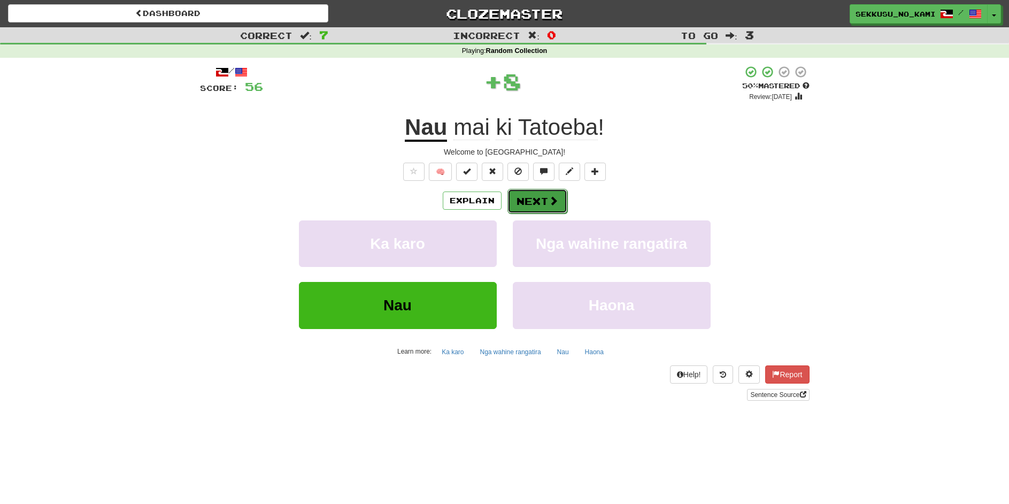
click at [532, 209] on button "Next" at bounding box center [538, 201] width 60 height 25
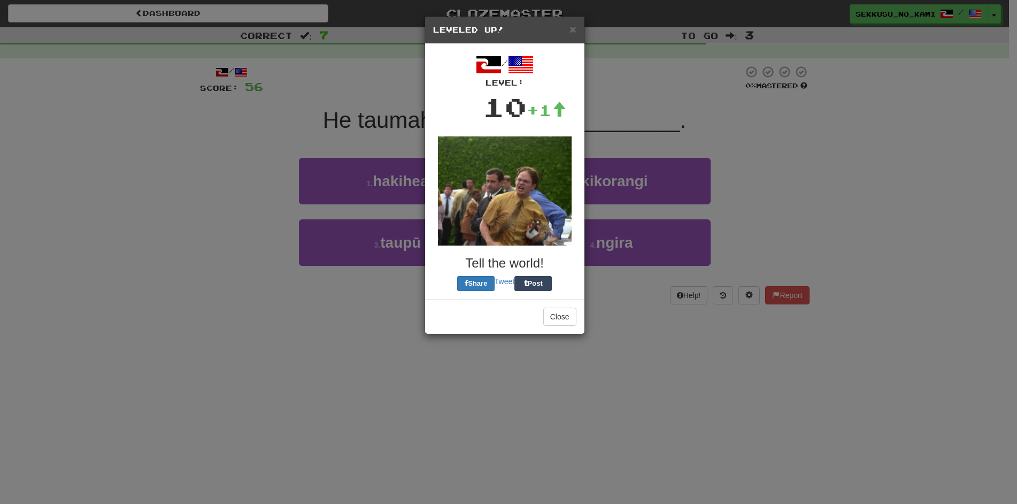
click at [568, 33] on h5 "Leveled Up!" at bounding box center [504, 30] width 143 height 11
click at [571, 25] on span "×" at bounding box center [573, 29] width 6 height 12
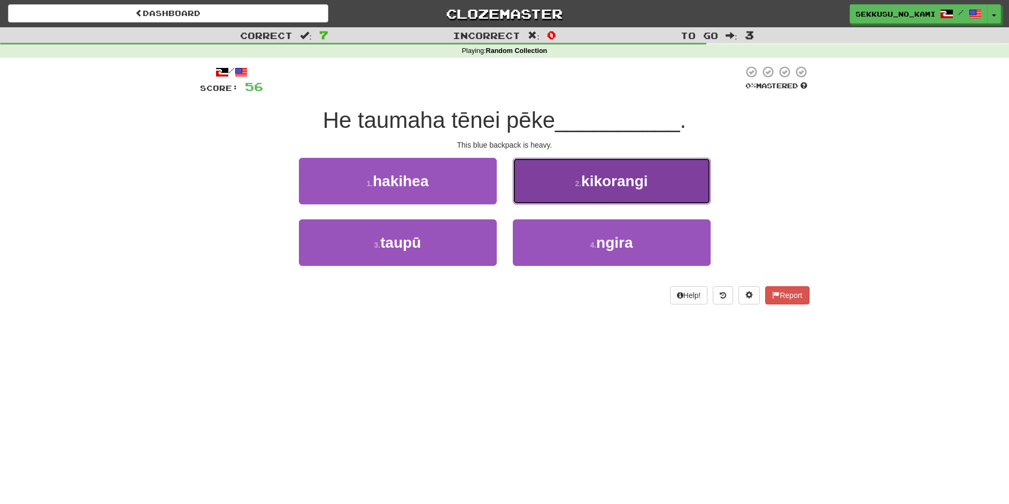
click at [557, 174] on button "2 . kikorangi" at bounding box center [612, 181] width 198 height 47
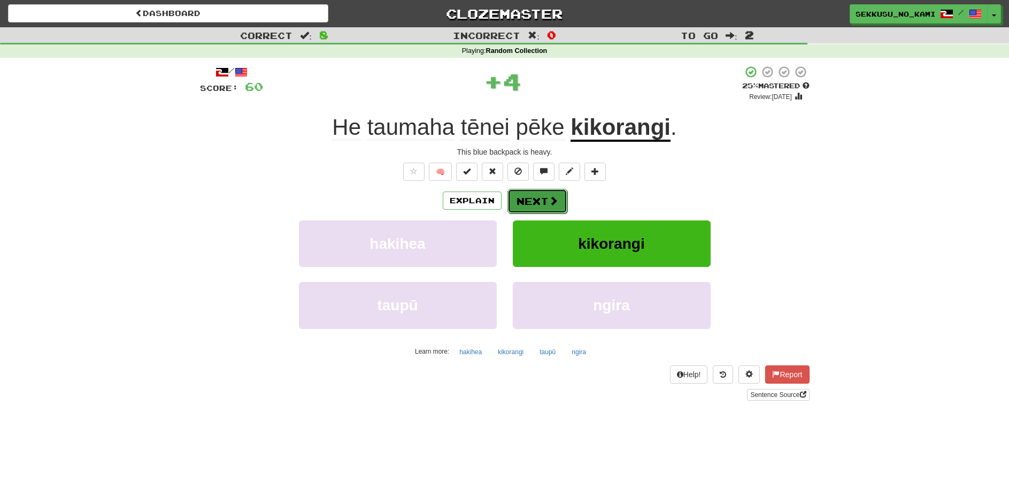
click at [535, 200] on button "Next" at bounding box center [538, 201] width 60 height 25
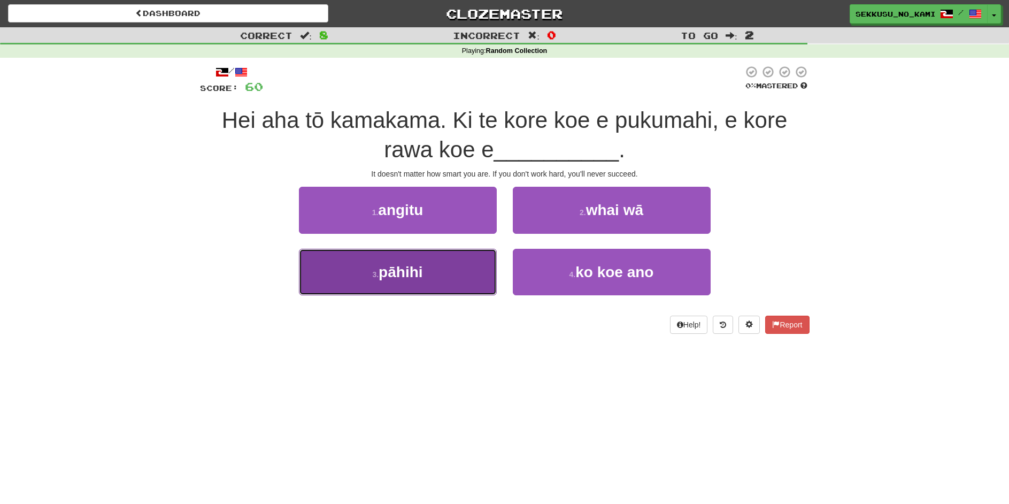
click at [375, 288] on button "3 . pāhihi" at bounding box center [398, 272] width 198 height 47
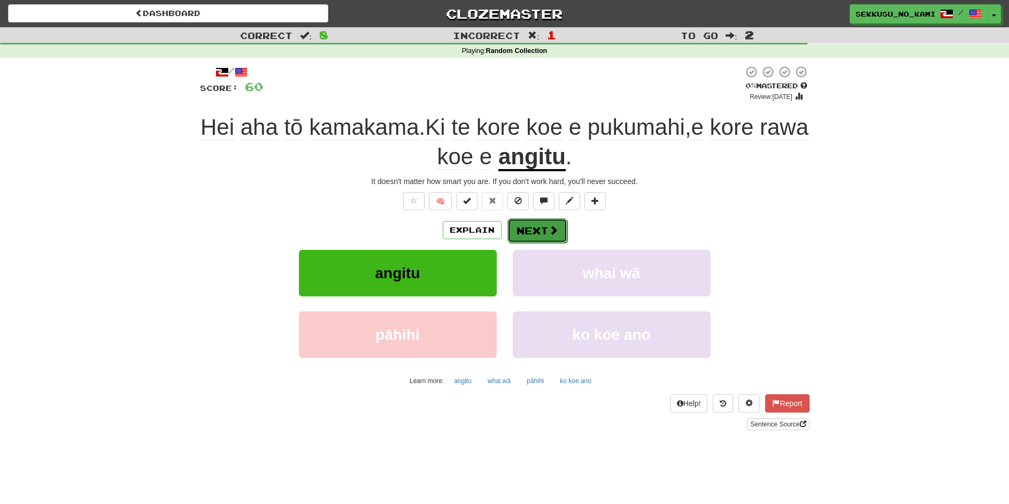
click at [533, 238] on button "Next" at bounding box center [538, 230] width 60 height 25
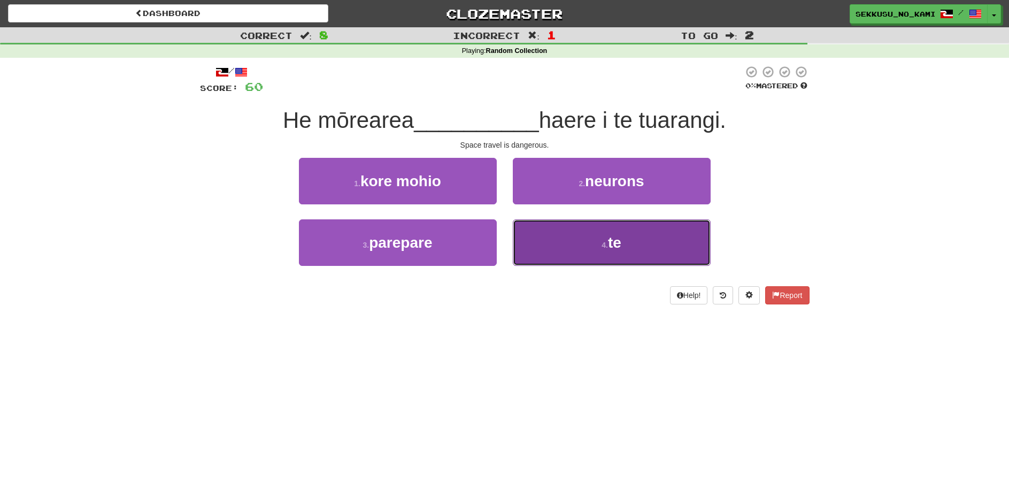
click at [616, 237] on span "te" at bounding box center [614, 242] width 13 height 17
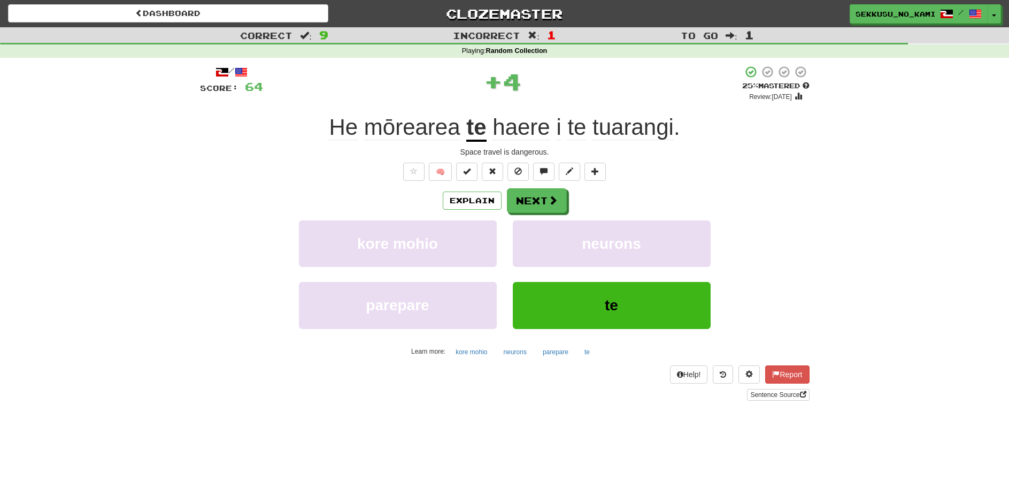
click at [527, 213] on div "Explain Next kore mohio neurons parepare te Learn more: kore mohio neurons pare…" at bounding box center [505, 274] width 610 height 172
click at [528, 205] on button "Next" at bounding box center [538, 201] width 60 height 25
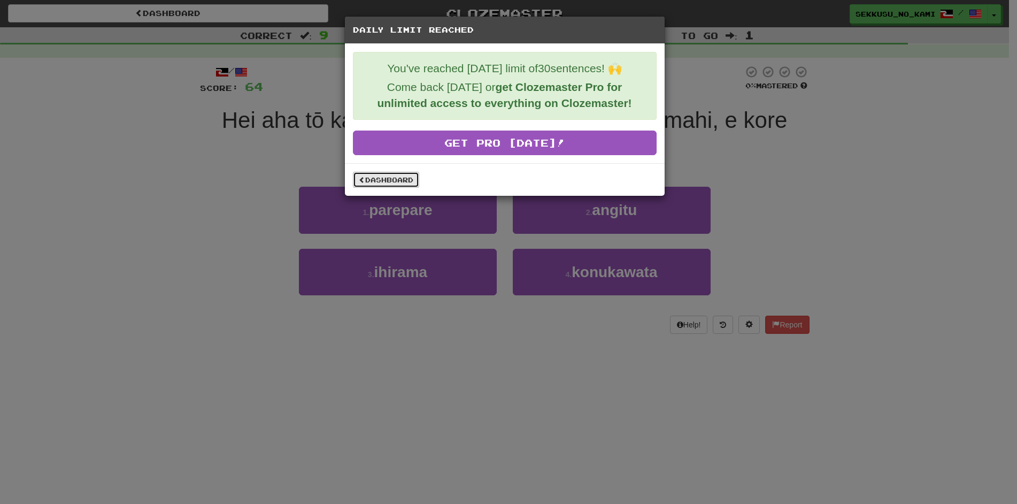
click at [389, 178] on link "Dashboard" at bounding box center [386, 180] width 66 height 16
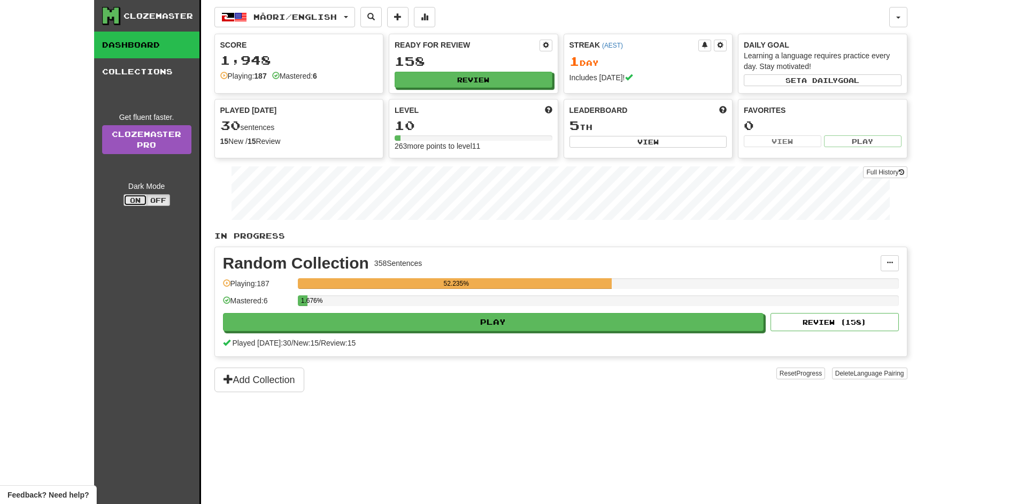
click at [137, 201] on button "On" at bounding box center [136, 200] width 24 height 12
